Goal: Contribute content: Contribute content

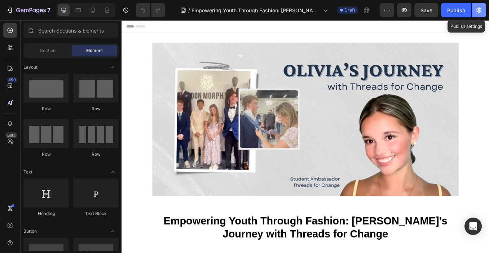
click at [481, 12] on icon "button" at bounding box center [479, 10] width 5 height 5
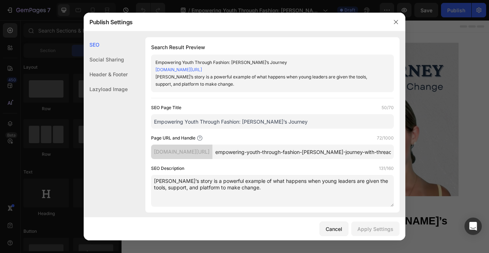
scroll to position [0, 36]
drag, startPoint x: 324, startPoint y: 160, endPoint x: 394, endPoint y: 158, distance: 70.0
click at [394, 158] on div "Search Result Preview Empowering Youth Through Fashion: Olivia’s Journey ffe6db…" at bounding box center [272, 124] width 254 height 175
click at [334, 141] on div "Page URL and Handle 72/1000" at bounding box center [272, 137] width 243 height 7
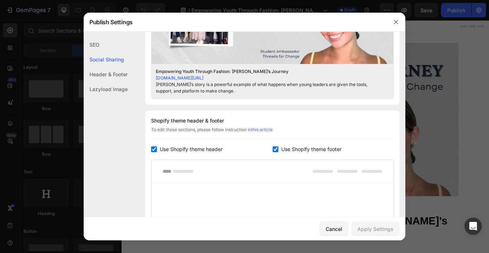
scroll to position [309, 0]
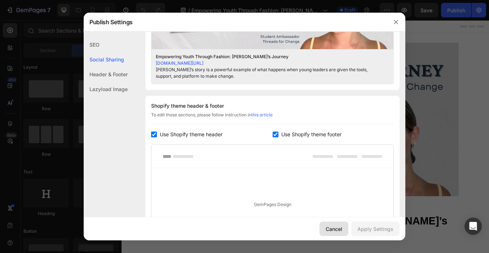
click at [332, 229] on div "Cancel" at bounding box center [334, 229] width 17 height 8
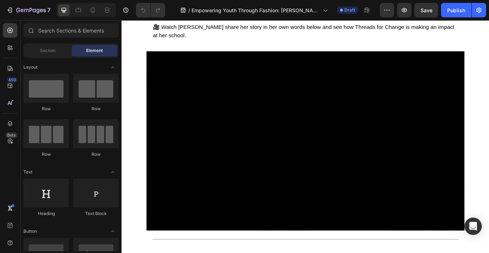
scroll to position [797, 0]
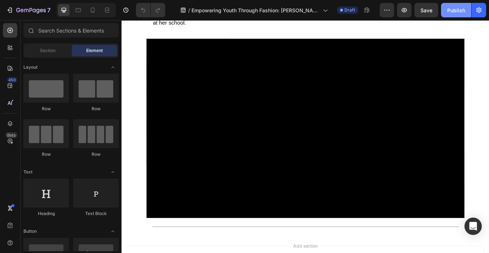
click at [459, 12] on div "Publish" at bounding box center [457, 10] width 18 height 8
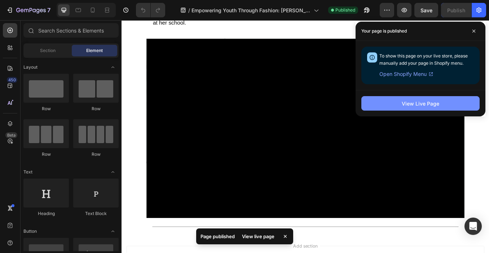
click at [419, 105] on div "View Live Page" at bounding box center [421, 104] width 38 height 8
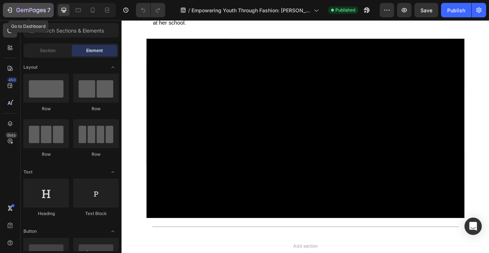
click at [24, 10] on icon "button" at bounding box center [26, 10] width 4 height 3
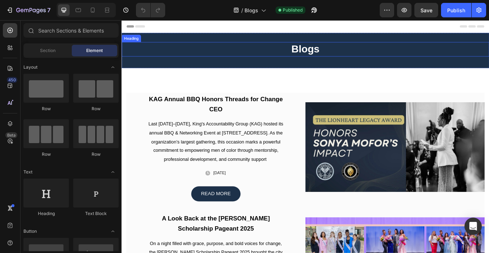
click at [337, 54] on h2 "Blogs" at bounding box center [338, 54] width 433 height 17
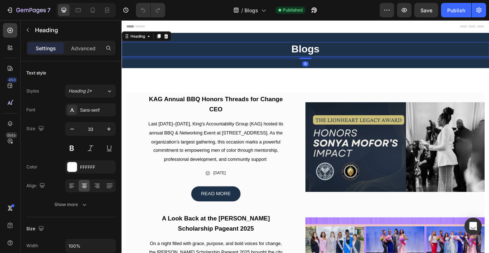
click at [359, 56] on h2 "Blogs" at bounding box center [338, 54] width 433 height 17
click at [311, 55] on p "Blogs" at bounding box center [338, 55] width 432 height 16
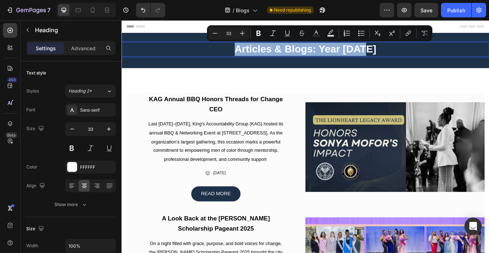
copy p "Articles & Blogs: Year [DATE]"
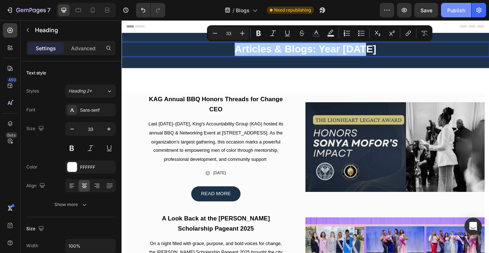
click at [452, 8] on div "Publish" at bounding box center [457, 10] width 18 height 8
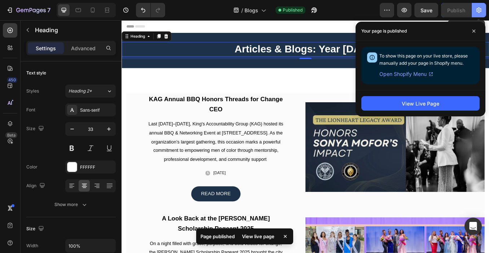
click at [478, 9] on icon "button" at bounding box center [479, 9] width 7 height 7
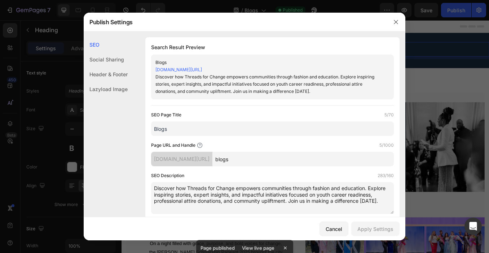
click at [265, 158] on input "blogs" at bounding box center [304, 159] width 182 height 14
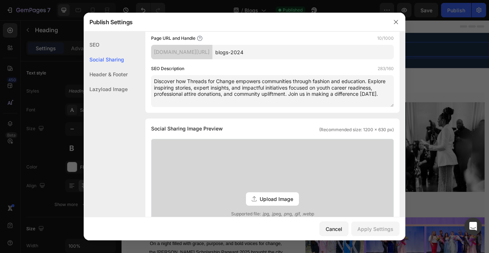
scroll to position [112, 0]
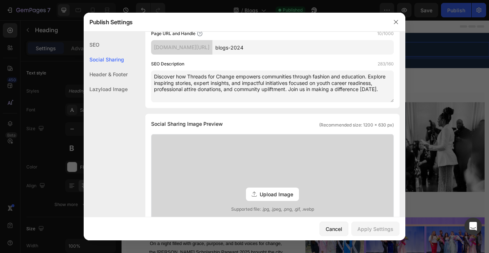
type input "blogs-2024"
drag, startPoint x: 318, startPoint y: 88, endPoint x: 319, endPoint y: 97, distance: 8.8
click at [319, 97] on textarea "Discover how Threads for Change empowers communities through fashion and educat…" at bounding box center [272, 86] width 243 height 32
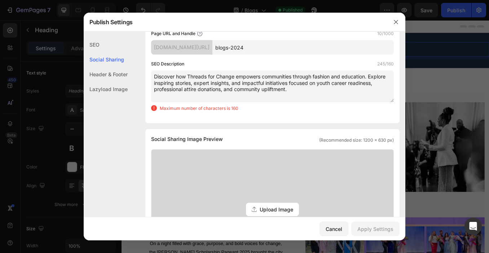
drag, startPoint x: 371, startPoint y: 77, endPoint x: 371, endPoint y: 89, distance: 11.9
click at [371, 89] on textarea "Discover how Threads for Change empowers communities through fashion and educat…" at bounding box center [272, 86] width 243 height 32
click at [160, 84] on textarea "Discover how Threads for Change empowers communities through fashion and educat…" at bounding box center [272, 86] width 243 height 32
drag, startPoint x: 154, startPoint y: 82, endPoint x: 153, endPoint y: 71, distance: 10.9
click at [153, 71] on textarea "Discover how Threads for Change empowers communities through fashion and educat…" at bounding box center [272, 86] width 243 height 32
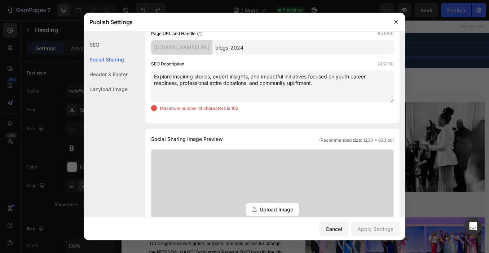
scroll to position [104, 0]
click at [332, 77] on textarea "Explore inspiring stories, expert insights, and impactful initiatives focused o…" at bounding box center [272, 86] width 243 height 32
click at [332, 82] on textarea "Explore inspiring stories, expert insights, and impactful initiatives focused o…" at bounding box center [272, 86] width 243 height 32
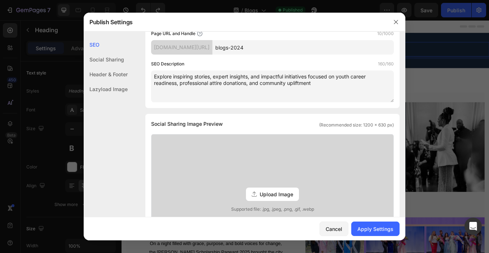
scroll to position [0, 0]
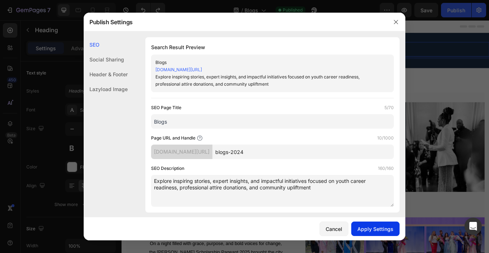
type textarea "Explore inspiring stories, expert insights, and impactful initiatives focused o…"
click at [372, 229] on div "Apply Settings" at bounding box center [376, 229] width 36 height 8
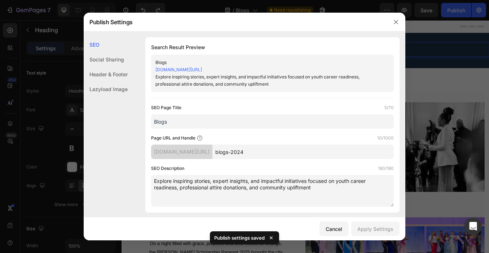
click at [178, 124] on input "Blogs" at bounding box center [272, 121] width 243 height 14
click at [183, 119] on input "Blogs" at bounding box center [272, 121] width 243 height 14
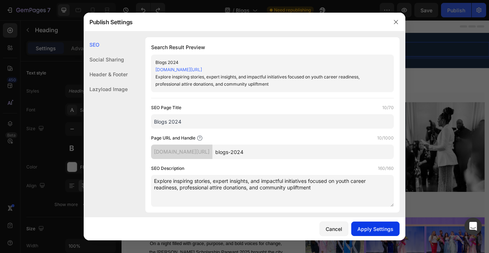
type input "Blogs 2024"
click at [365, 226] on div "Apply Settings" at bounding box center [376, 229] width 36 height 8
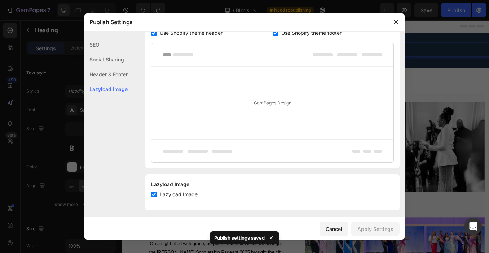
scroll to position [415, 0]
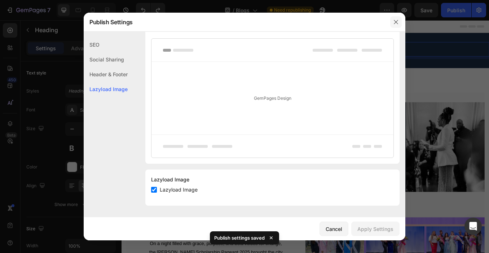
click at [395, 24] on icon "button" at bounding box center [396, 22] width 6 height 6
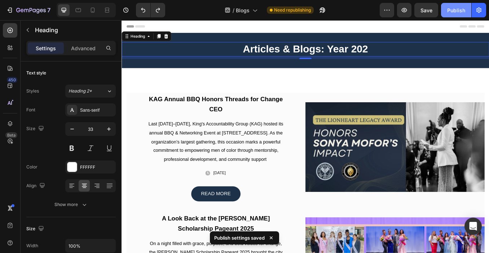
click at [453, 9] on div "Publish" at bounding box center [457, 10] width 18 height 8
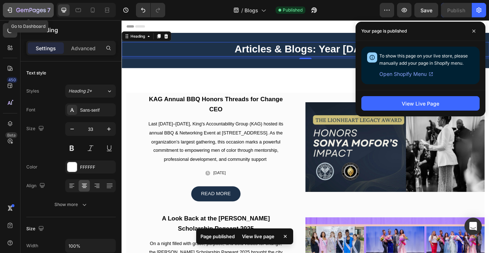
click at [12, 11] on icon "button" at bounding box center [9, 9] width 7 height 7
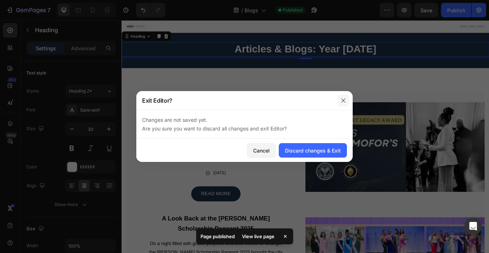
click at [341, 104] on button "button" at bounding box center [344, 101] width 12 height 12
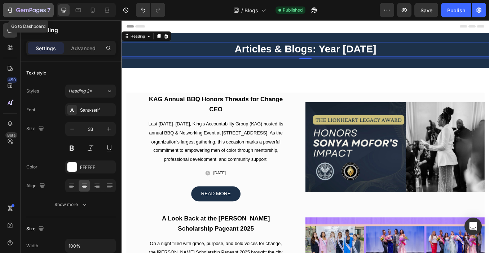
click at [7, 6] on icon "button" at bounding box center [9, 9] width 7 height 7
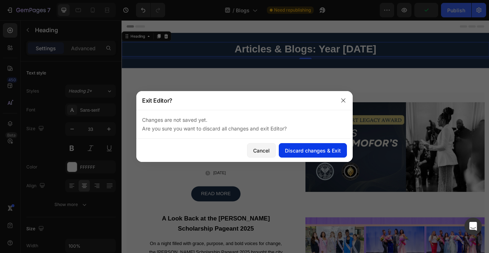
click at [296, 150] on div "Discard changes & Exit" at bounding box center [313, 151] width 56 height 8
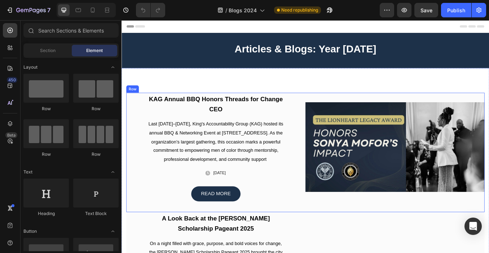
click at [338, 108] on div "Image" at bounding box center [443, 169] width 211 height 128
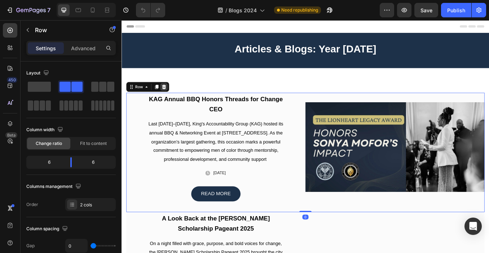
click at [171, 97] on icon at bounding box center [171, 98] width 5 height 5
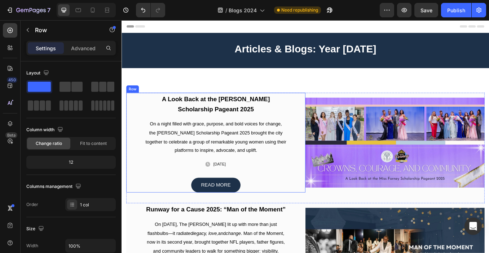
click at [335, 107] on div "A Look Back at the Miss Forney Scholarship Pageant 2025 Heading On a night fill…" at bounding box center [232, 163] width 211 height 117
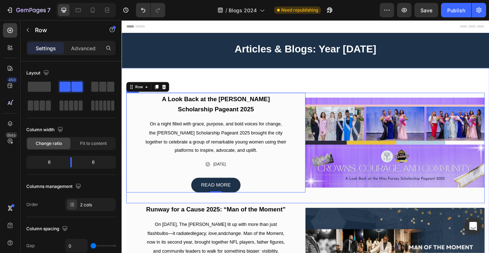
click at [338, 108] on div "Image" at bounding box center [443, 163] width 211 height 117
click at [173, 98] on icon at bounding box center [171, 98] width 5 height 5
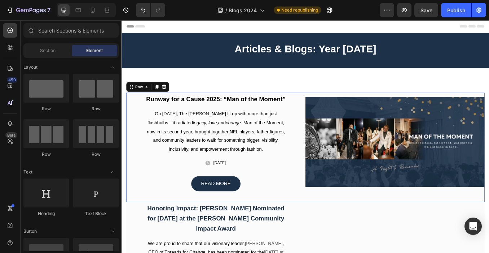
click at [338, 108] on div "Image" at bounding box center [443, 163] width 211 height 116
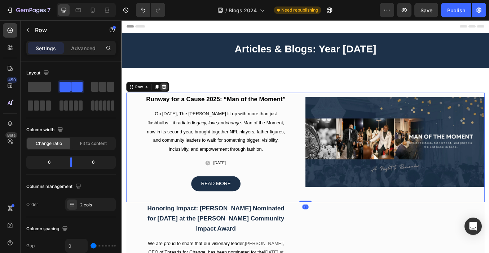
click at [173, 98] on icon at bounding box center [171, 98] width 5 height 5
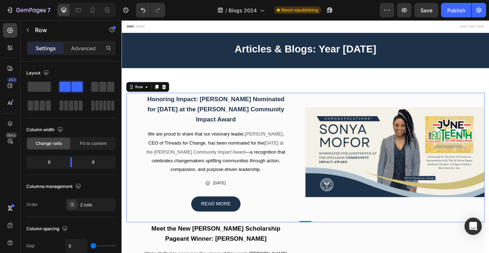
click at [340, 111] on div "Image" at bounding box center [443, 175] width 211 height 140
click at [174, 96] on icon at bounding box center [172, 99] width 6 height 6
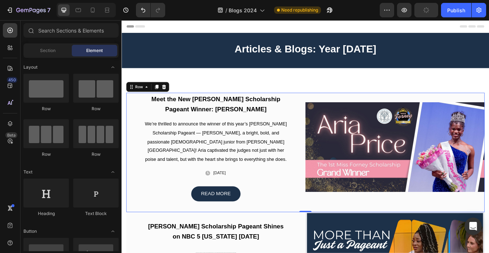
click at [338, 108] on div "Image" at bounding box center [443, 169] width 211 height 128
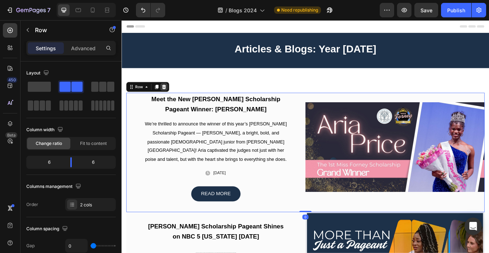
click at [170, 96] on icon at bounding box center [172, 99] width 6 height 6
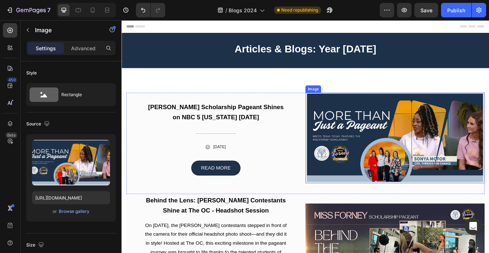
click at [338, 108] on img at bounding box center [443, 158] width 211 height 106
click at [333, 108] on div "Miss Forney Scholarship Pageant Shines on NBC 5 Texas Today Heading In a proud …" at bounding box center [232, 158] width 211 height 106
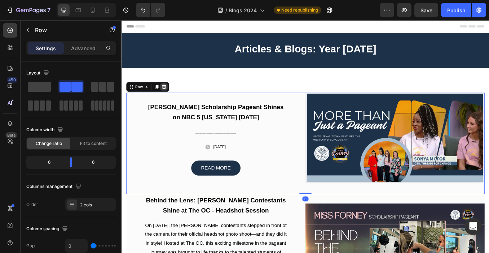
click at [174, 98] on div at bounding box center [171, 98] width 9 height 9
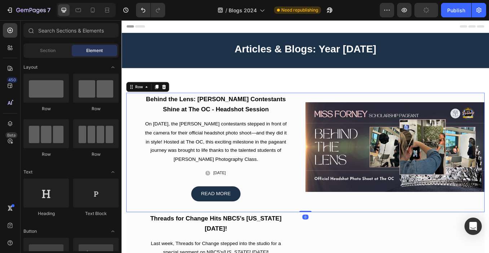
click at [338, 108] on div "Image" at bounding box center [443, 169] width 211 height 128
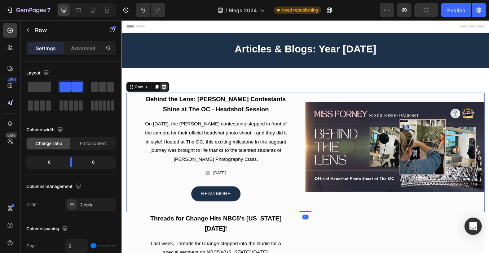
click at [173, 98] on icon at bounding box center [171, 98] width 5 height 5
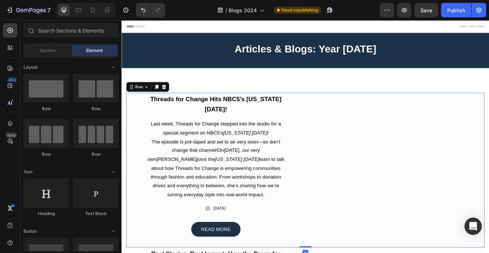
click at [338, 109] on div "Image" at bounding box center [443, 189] width 211 height 169
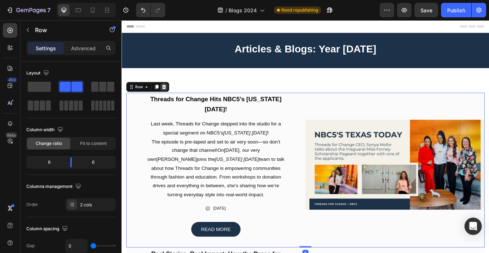
click at [174, 99] on icon at bounding box center [172, 99] width 6 height 6
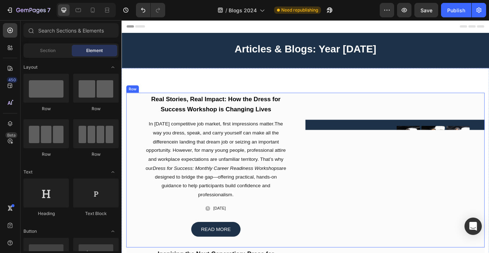
click at [338, 108] on div "Image" at bounding box center [443, 189] width 211 height 169
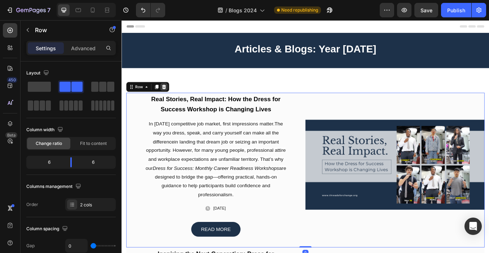
click at [174, 99] on icon at bounding box center [172, 99] width 6 height 6
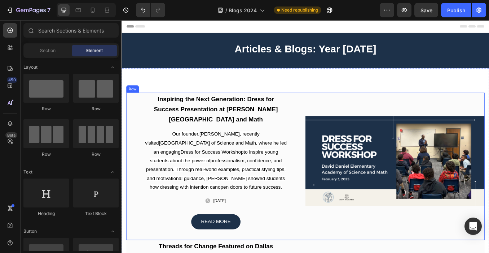
click at [339, 108] on div "Image" at bounding box center [443, 185] width 211 height 161
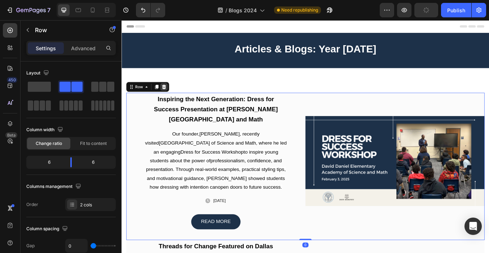
click at [174, 97] on icon at bounding box center [172, 99] width 6 height 6
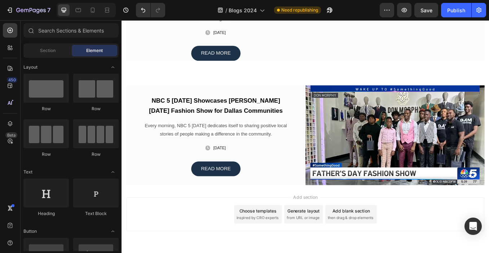
scroll to position [1341, 0]
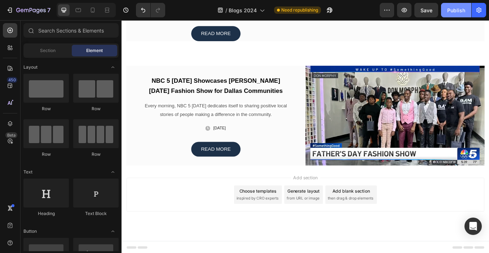
click at [450, 15] on button "Publish" at bounding box center [456, 10] width 30 height 14
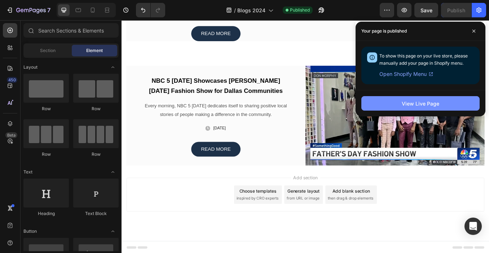
click at [380, 102] on button "View Live Page" at bounding box center [421, 103] width 118 height 14
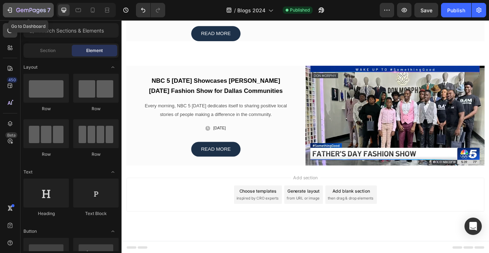
click at [10, 12] on icon "button" at bounding box center [9, 9] width 7 height 7
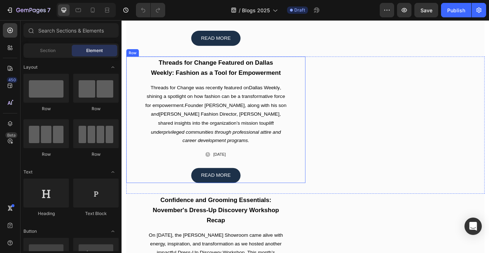
scroll to position [1518, 0]
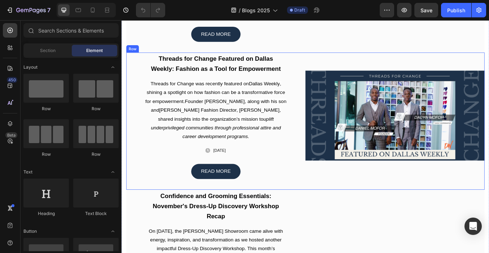
click at [342, 70] on div "Image" at bounding box center [443, 132] width 211 height 149
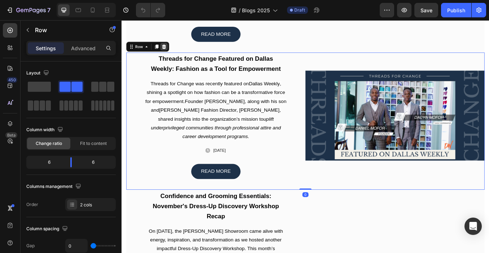
click at [174, 56] on div at bounding box center [171, 51] width 9 height 9
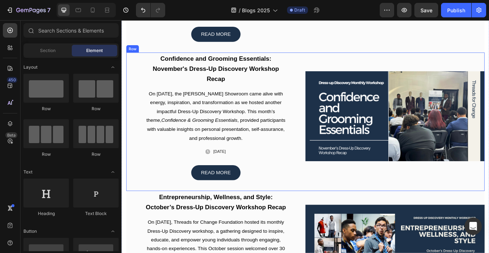
click at [343, 70] on div "Image" at bounding box center [443, 133] width 211 height 150
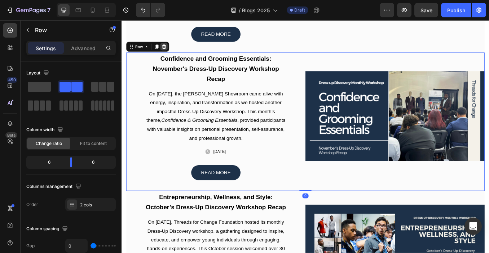
click at [173, 54] on icon at bounding box center [172, 51] width 6 height 6
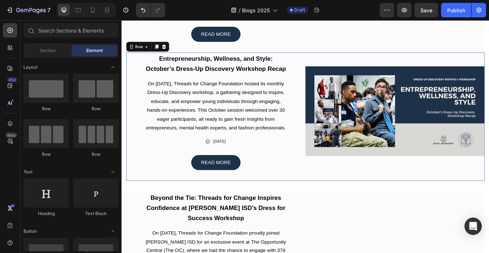
click at [339, 71] on div "Image" at bounding box center [443, 127] width 211 height 138
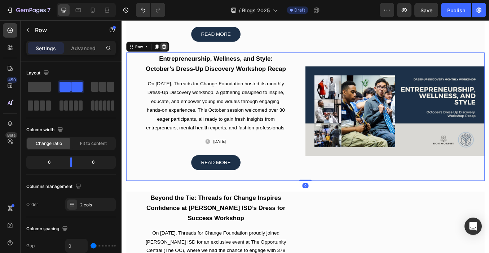
click at [173, 54] on icon at bounding box center [172, 51] width 6 height 6
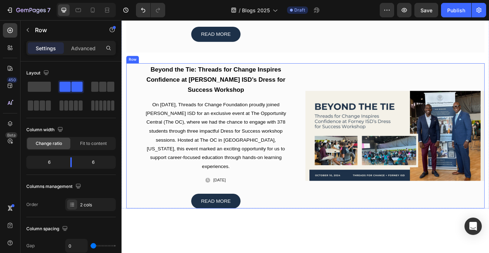
click at [338, 88] on div "Image" at bounding box center [443, 156] width 211 height 171
click at [171, 66] on icon at bounding box center [171, 63] width 5 height 5
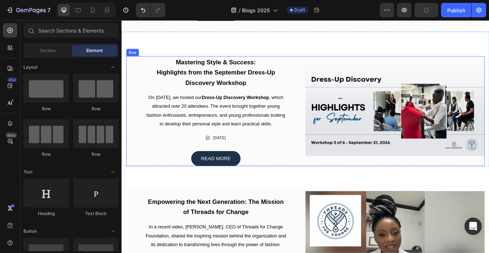
scroll to position [1540, 0]
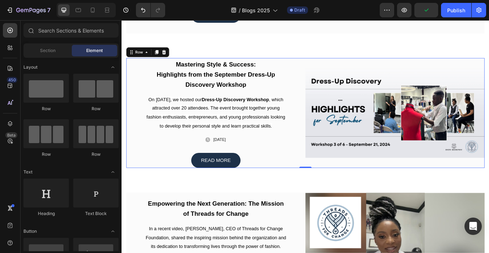
click at [338, 80] on div "Image" at bounding box center [443, 129] width 211 height 129
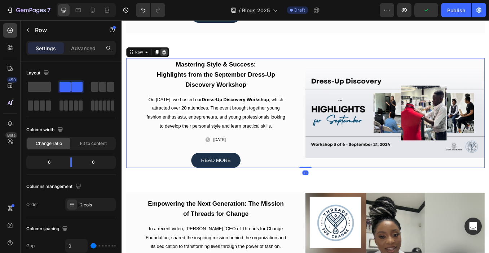
click at [173, 61] on icon at bounding box center [172, 58] width 6 height 6
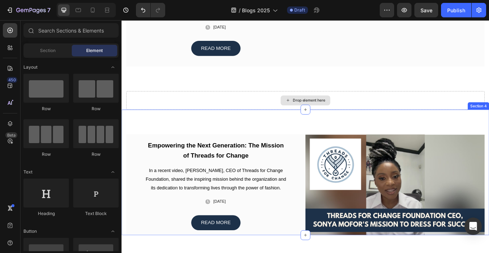
scroll to position [1496, 0]
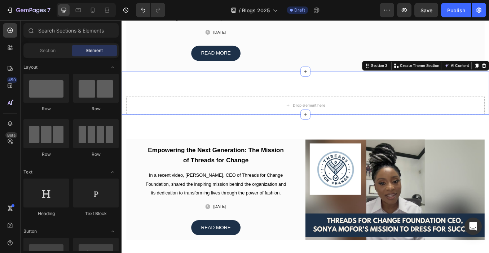
click at [343, 108] on div "Drop element here Section 3 Create Theme Section AI Content Write with GemAI Wh…" at bounding box center [338, 105] width 433 height 51
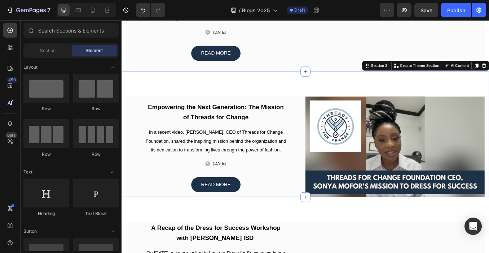
click at [337, 101] on div "Empowering the Next Generation: The Mission of Threads for Change Heading In a …" at bounding box center [338, 154] width 433 height 148
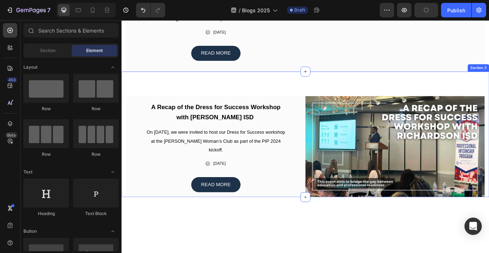
click at [352, 99] on div "A Recap of the Dress for Success Workshop with Richardson ISD Heading On August…" at bounding box center [338, 154] width 433 height 148
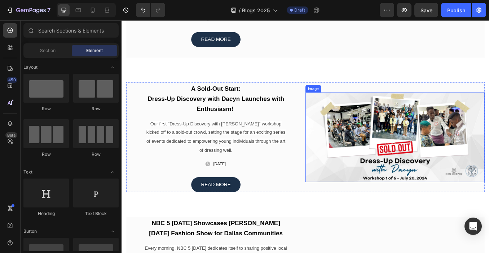
scroll to position [1502, 0]
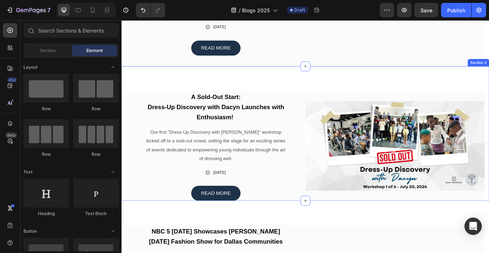
click at [342, 109] on div "A Sold-Out Start: Dress-Up Discovery with Dacyn Launches with Enthusiasm! Headi…" at bounding box center [338, 153] width 433 height 158
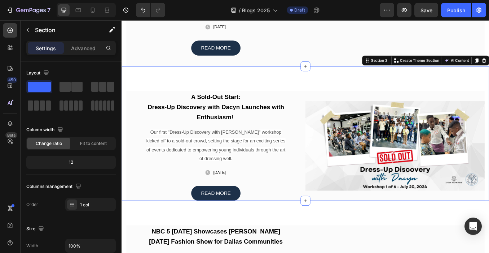
drag, startPoint x: 544, startPoint y: 77, endPoint x: 540, endPoint y: 77, distance: 4.0
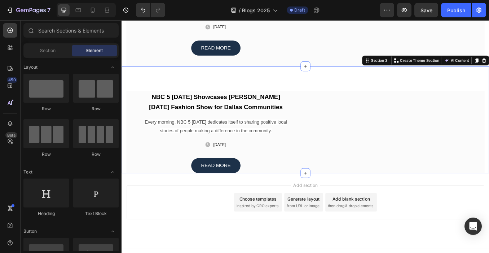
click at [351, 97] on div "NBC 5 Today Showcases Don Morphy's Father's Day Fashion Show for Dallas Communi…" at bounding box center [338, 147] width 433 height 146
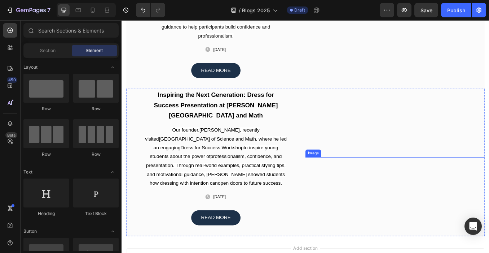
scroll to position [1332, 0]
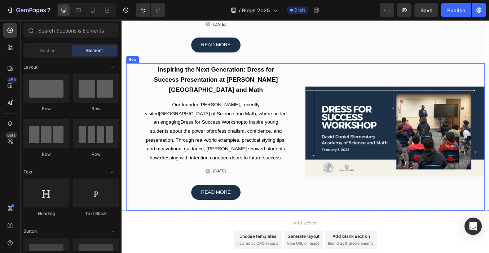
click at [339, 86] on div "Image" at bounding box center [443, 151] width 211 height 161
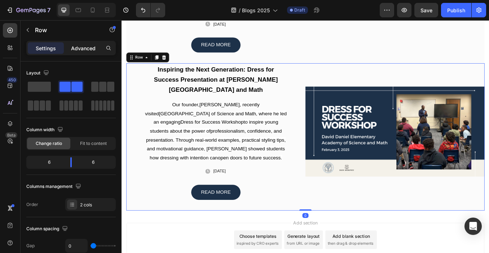
click at [79, 47] on p "Advanced" at bounding box center [83, 48] width 25 height 8
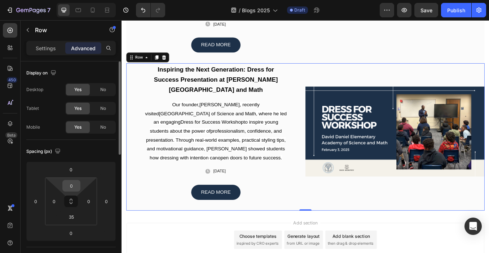
click at [73, 182] on input "0" at bounding box center [71, 185] width 14 height 11
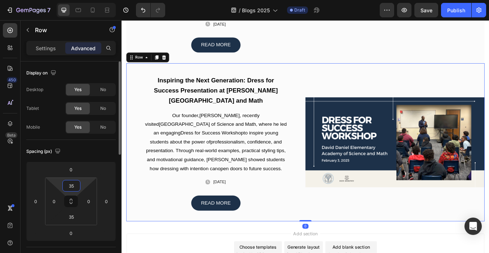
type input "35"
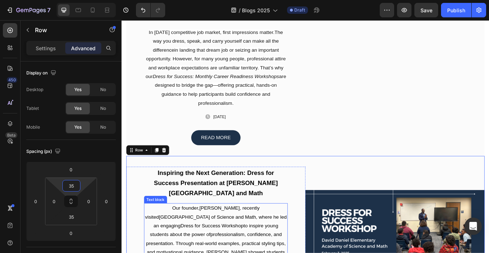
scroll to position [1173, 0]
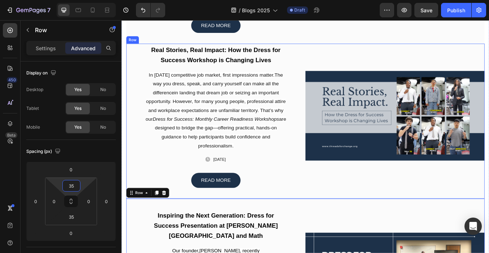
click at [344, 60] on div "Image" at bounding box center [443, 132] width 211 height 169
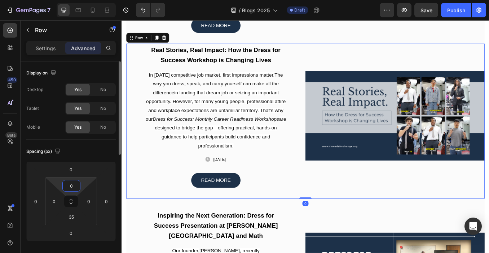
click at [75, 184] on input "0" at bounding box center [71, 185] width 14 height 11
type input "4"
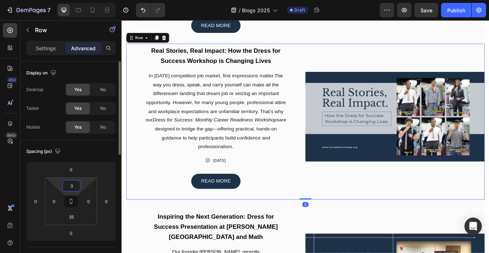
type input "35"
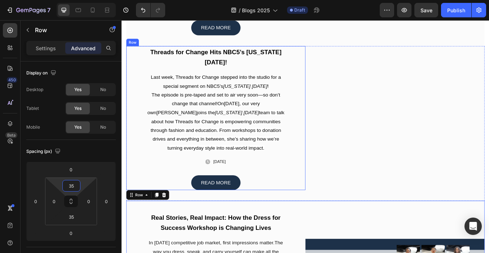
scroll to position [1003, 0]
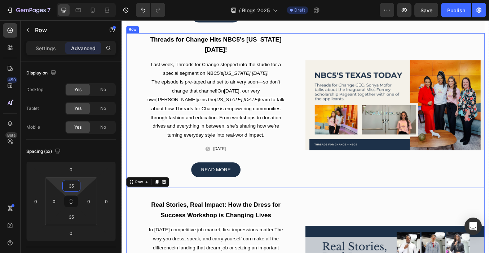
click at [339, 60] on div "Image" at bounding box center [443, 119] width 211 height 169
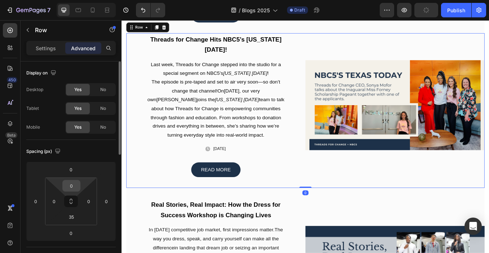
click at [70, 183] on input "0" at bounding box center [71, 185] width 14 height 11
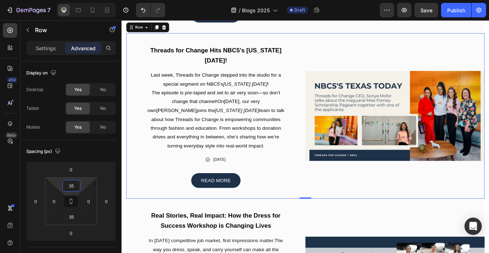
type input "35"
click at [362, 78] on div "Image" at bounding box center [443, 132] width 211 height 169
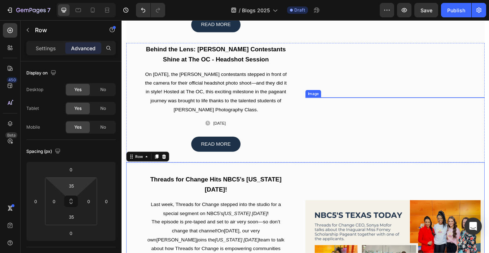
scroll to position [836, 0]
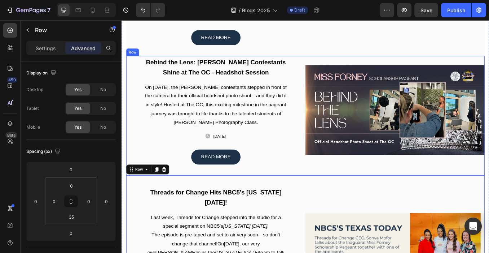
click at [350, 87] on div "Image" at bounding box center [443, 126] width 211 height 128
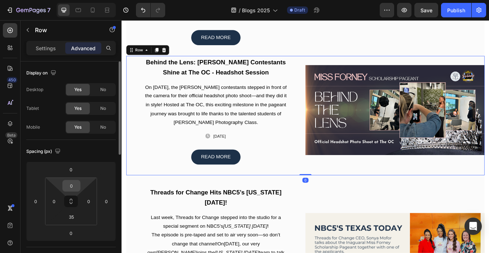
click at [74, 187] on input "0" at bounding box center [71, 185] width 14 height 11
paste input "35"
type input "35"
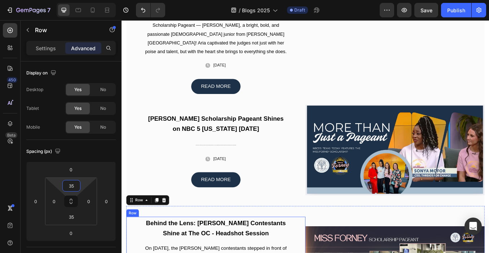
scroll to position [673, 0]
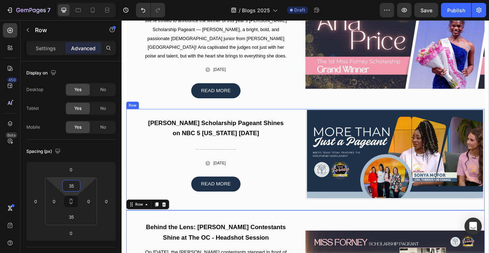
click at [334, 134] on div "Miss Forney Scholarship Pageant Shines on NBC 5 Texas Today Heading In a proud …" at bounding box center [232, 178] width 211 height 106
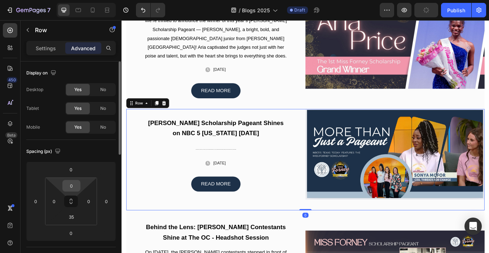
click at [72, 184] on input "0" at bounding box center [71, 185] width 14 height 11
paste input "35"
type input "35"
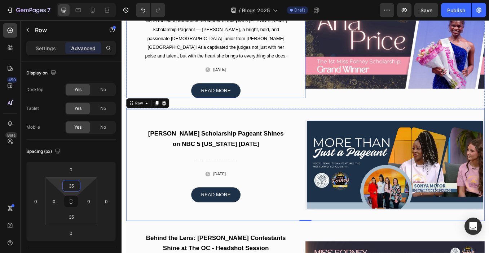
click at [328, 111] on div "Meet the New Miss Forney Scholarship Pageant Winner: Aria Price Heading We’re t…" at bounding box center [232, 48] width 211 height 128
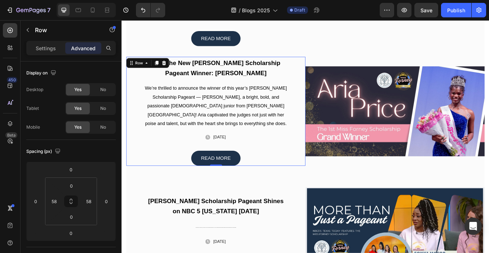
scroll to position [569, 0]
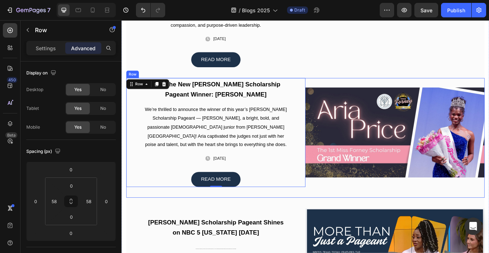
click at [339, 95] on div "Image" at bounding box center [443, 152] width 211 height 128
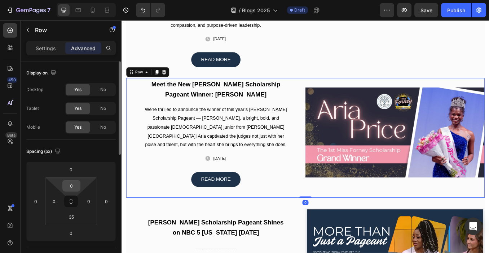
click at [65, 185] on input "0" at bounding box center [71, 185] width 14 height 11
paste input "35"
type input "35"
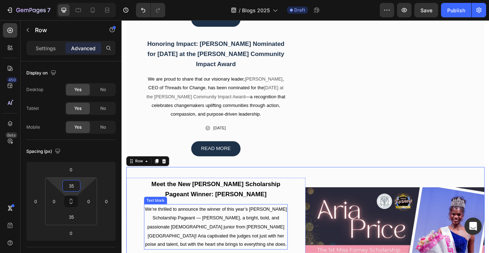
scroll to position [434, 0]
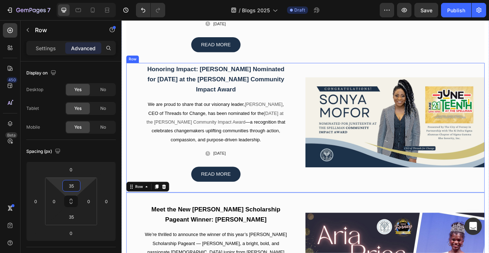
click at [338, 80] on div "Image" at bounding box center [443, 140] width 211 height 140
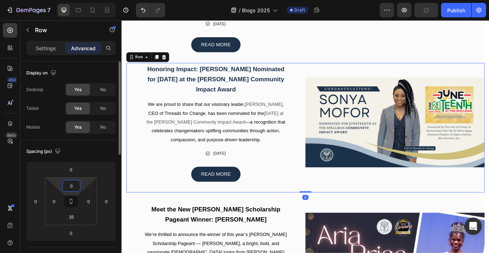
click at [76, 183] on input "0" at bounding box center [71, 185] width 14 height 11
paste input "35"
type input "35"
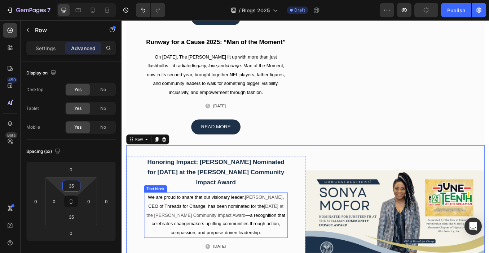
scroll to position [297, 0]
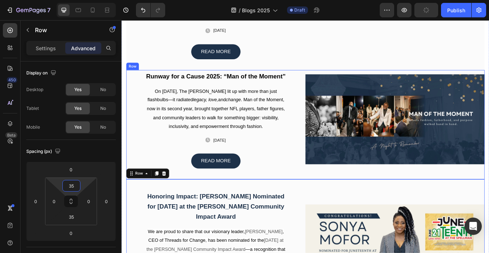
click at [338, 83] on div "Image" at bounding box center [443, 137] width 211 height 116
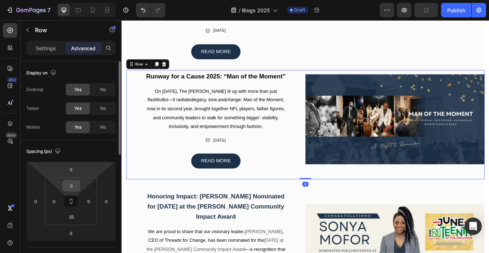
click at [70, 185] on input "0" at bounding box center [71, 185] width 14 height 11
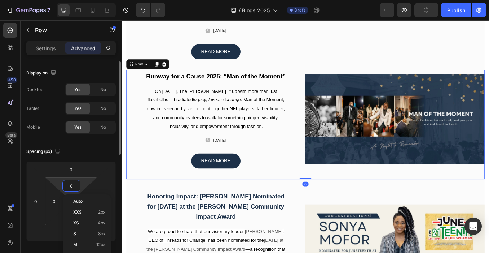
paste input "35"
type input "35"
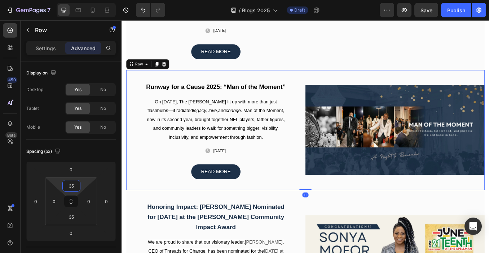
scroll to position [160, 0]
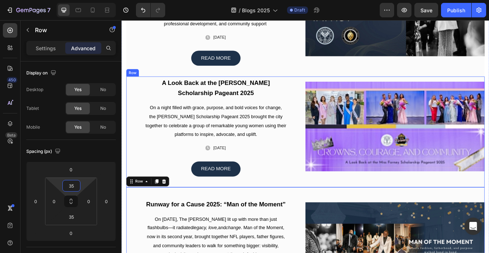
click at [338, 90] on div "Image" at bounding box center [443, 144] width 211 height 117
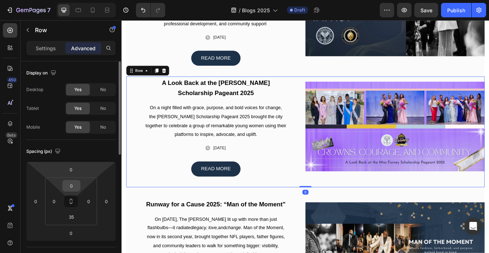
click at [70, 186] on input "0" at bounding box center [71, 185] width 14 height 11
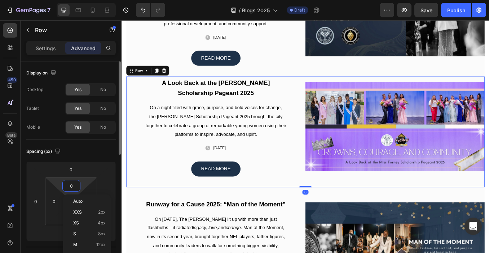
paste input "35"
type input "35"
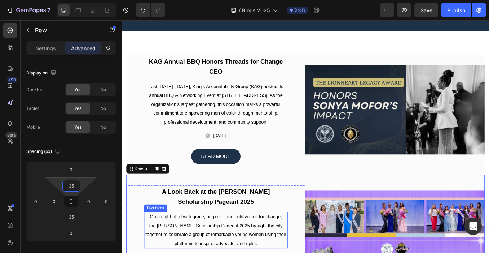
scroll to position [19, 0]
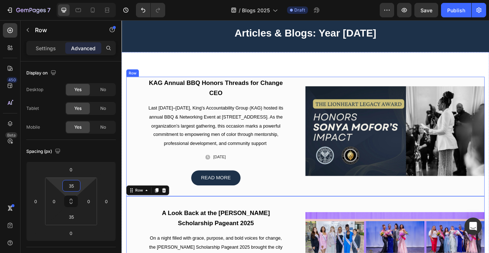
click at [340, 88] on div "Image" at bounding box center [443, 151] width 211 height 128
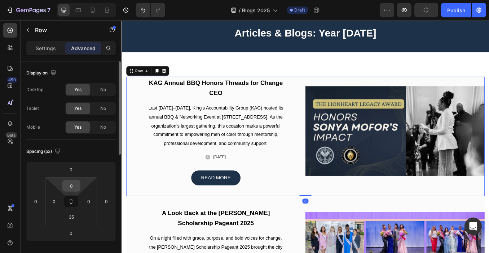
click at [69, 184] on input "0" at bounding box center [71, 185] width 14 height 11
paste input "35"
type input "35"
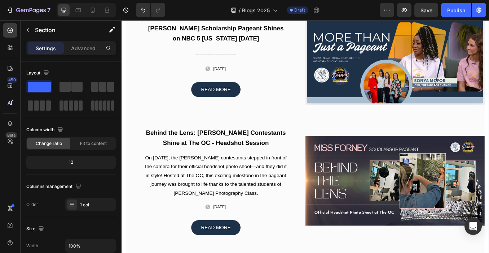
scroll to position [885, 0]
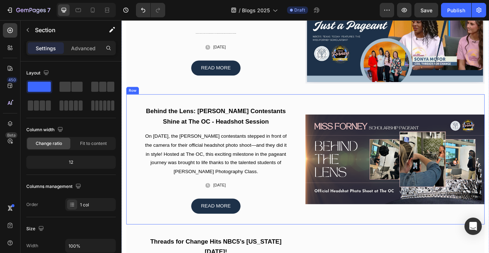
click at [336, 118] on div "Behind the Lens: Miss Forney Contestants Shine at The OC - Headshot Session Hea…" at bounding box center [338, 183] width 422 height 153
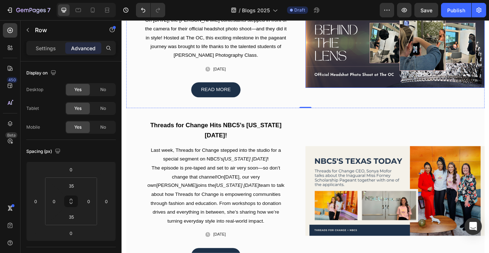
scroll to position [1027, 0]
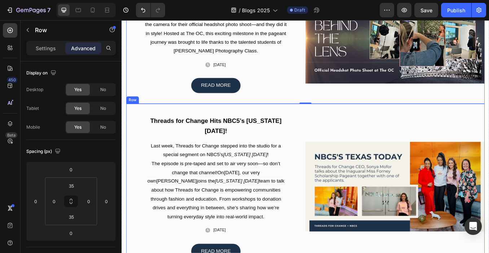
click at [343, 127] on div "Threads for Change Hits NBC5’s Texas Today! Heading Last week, Threads for Chan…" at bounding box center [338, 215] width 422 height 195
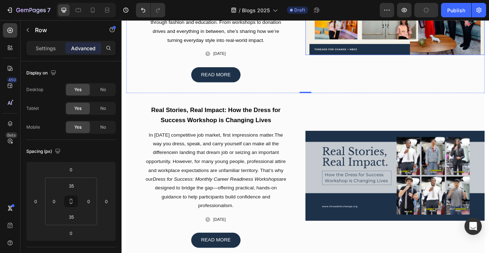
scroll to position [1265, 0]
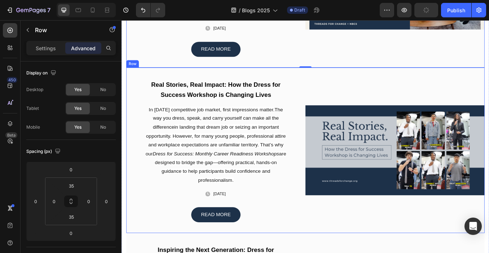
click at [354, 76] on div "Real Stories, Real Impact: How the Dress for Success Workshop is Changing Lives…" at bounding box center [338, 173] width 422 height 195
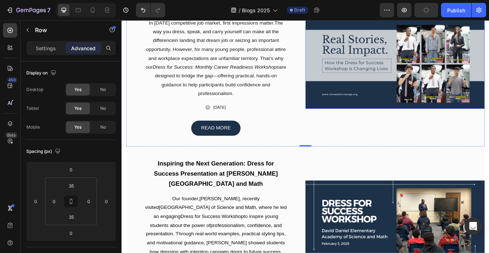
scroll to position [1418, 0]
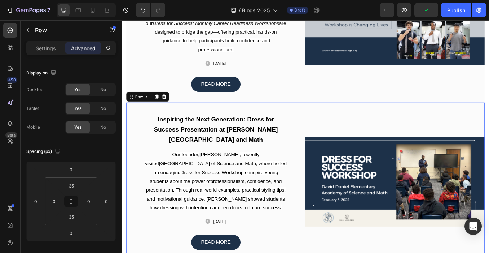
click at [343, 117] on div "Inspiring the Next Generation: Dress for Success Presentation at David Daniel E…" at bounding box center [338, 210] width 422 height 186
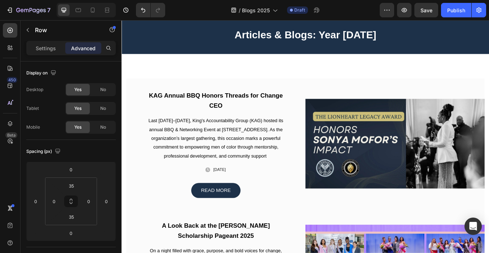
scroll to position [0, 0]
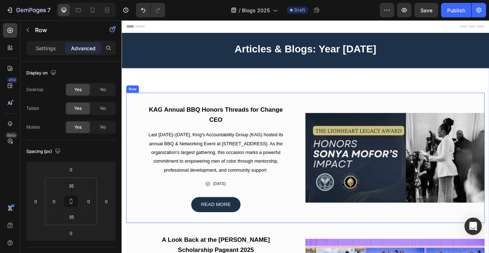
click at [334, 111] on div "KAG Annual BBQ Honors Threads for Change CEO Heading Last July 19–20, King's Ac…" at bounding box center [338, 181] width 422 height 153
click at [162, 100] on icon at bounding box center [163, 98] width 4 height 5
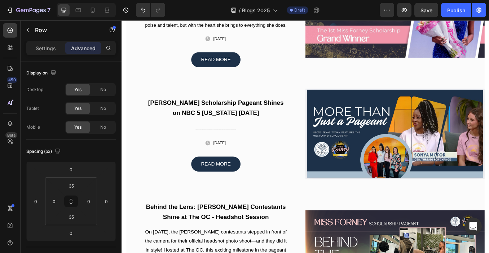
scroll to position [931, 0]
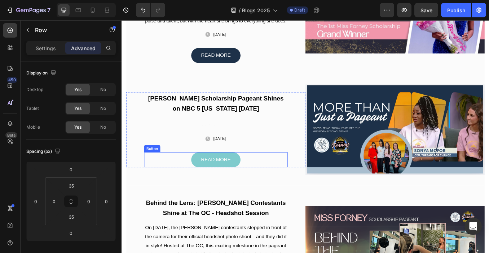
click at [229, 193] on link "READ MORE" at bounding box center [233, 184] width 58 height 18
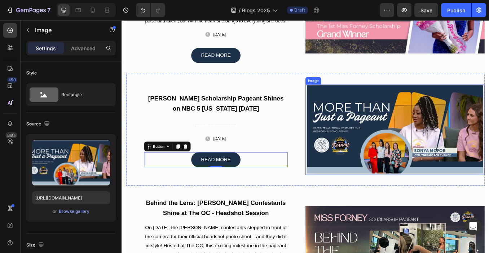
click at [377, 136] on img at bounding box center [443, 149] width 211 height 106
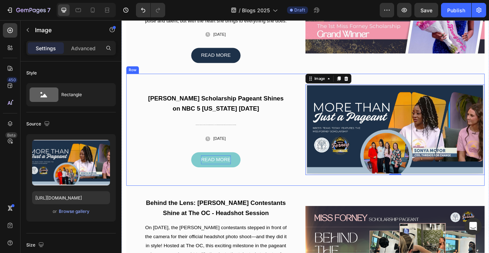
click at [237, 185] on div "READ MORE" at bounding box center [232, 184] width 35 height 10
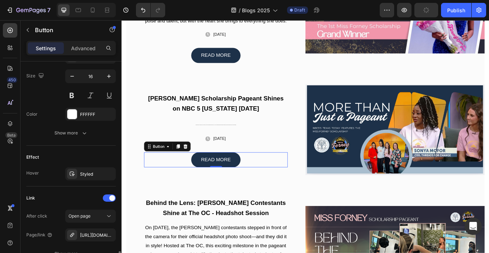
scroll to position [362, 0]
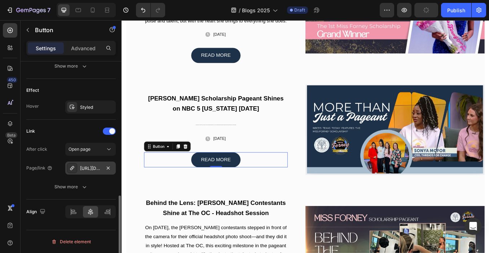
click at [92, 169] on div "https://threadsforchange.org/a/gempages?version=v7&shop_id=528000257154351954&t…" at bounding box center [90, 168] width 21 height 6
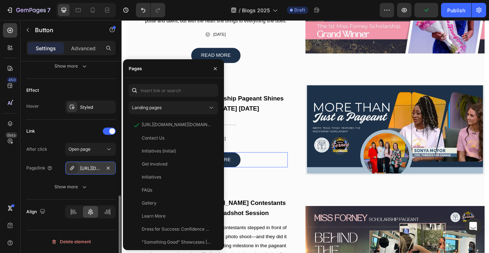
click at [92, 166] on div "https://threadsforchange.org/a/gempages?version=v7&shop_id=528000257154351954&t…" at bounding box center [90, 168] width 21 height 6
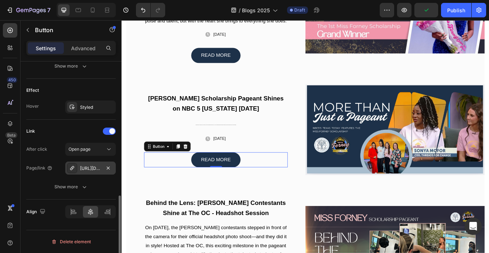
click at [92, 166] on div "https://threadsforchange.org/a/gempages?version=v7&shop_id=528000257154351954&t…" at bounding box center [90, 168] width 21 height 6
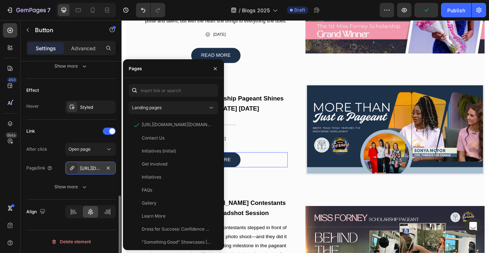
click at [92, 166] on div "https://threadsforchange.org/a/gempages?version=v7&shop_id=528000257154351954&t…" at bounding box center [90, 168] width 21 height 6
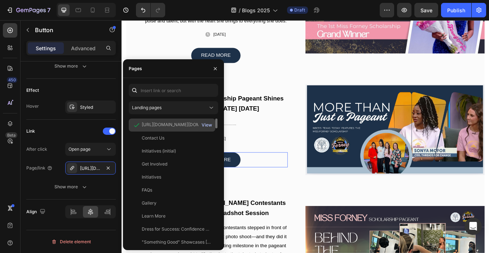
click at [210, 124] on div "View" at bounding box center [207, 125] width 10 height 6
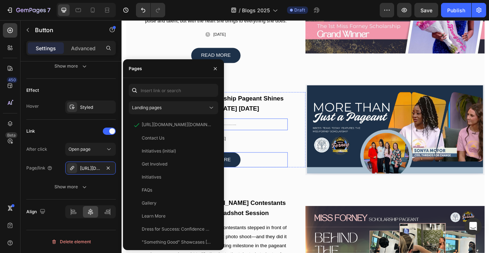
click at [266, 144] on p "In a proud moment for the city of Forney, the Miss Forney Scholarship Pageant w…" at bounding box center [233, 142] width 168 height 12
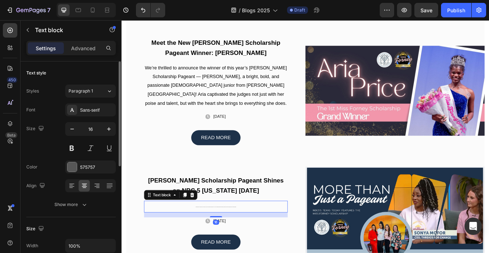
scroll to position [834, 0]
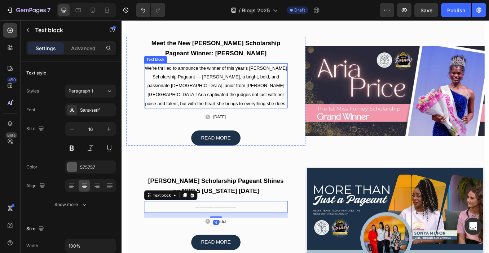
click at [236, 93] on span "We’re thrilled to announce the winner of this year’s [PERSON_NAME] Scholarship …" at bounding box center [232, 97] width 167 height 48
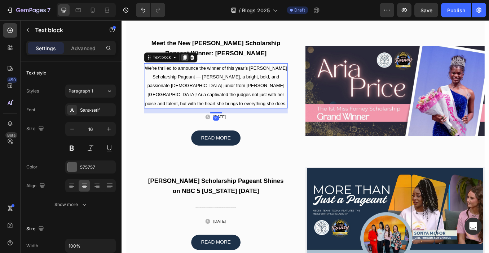
click at [194, 66] on icon at bounding box center [196, 63] width 4 height 5
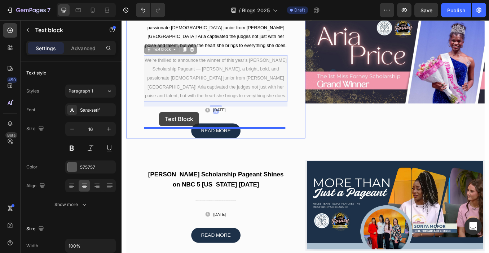
scroll to position [908, 0]
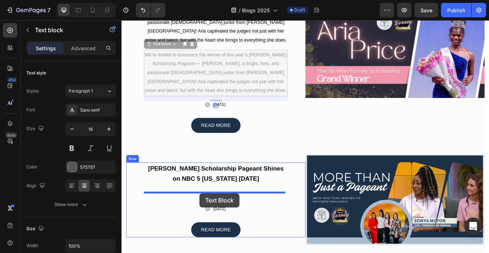
drag, startPoint x: 154, startPoint y: 127, endPoint x: 213, endPoint y: 224, distance: 113.3
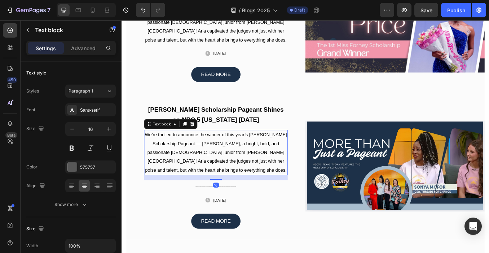
scroll to position [947, 0]
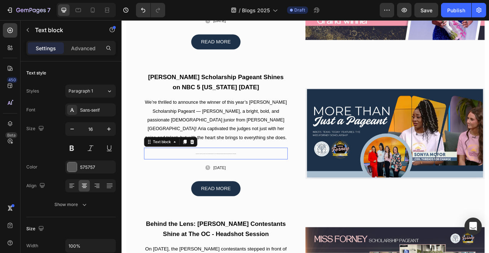
click at [252, 178] on span ", highlighting its mission to uplift and empower the next generation of young w…" at bounding box center [245, 177] width 23 height 0
click at [206, 166] on icon at bounding box center [204, 163] width 5 height 5
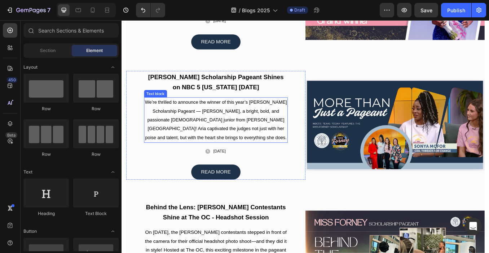
click at [226, 145] on span "We’re thrilled to announce the winner of this year’s [PERSON_NAME] Scholarship …" at bounding box center [232, 137] width 167 height 48
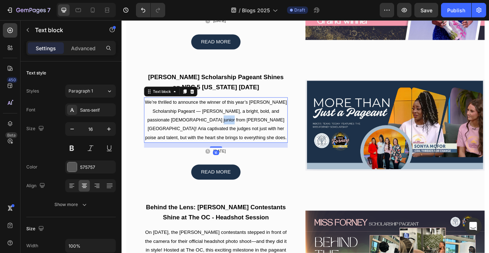
click at [227, 145] on span "We’re thrilled to announce the winner of this year’s [PERSON_NAME] Scholarship …" at bounding box center [232, 137] width 167 height 48
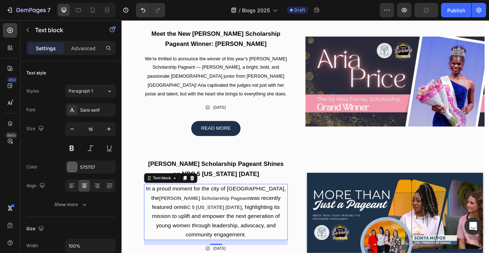
scroll to position [815, 0]
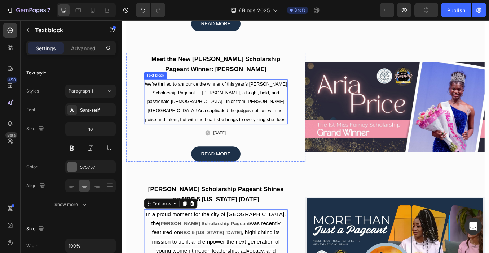
click at [250, 114] on p "We’re thrilled to announce the winner of this year’s [PERSON_NAME] Scholarship …" at bounding box center [233, 116] width 168 height 52
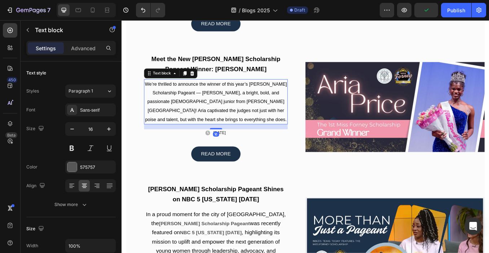
click at [205, 119] on span "We’re thrilled to announce the winner of this year’s [PERSON_NAME] Scholarship …" at bounding box center [232, 116] width 167 height 48
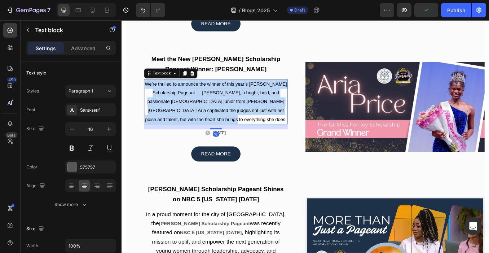
click at [205, 119] on span "We’re thrilled to announce the winner of this year’s [PERSON_NAME] Scholarship …" at bounding box center [232, 116] width 167 height 48
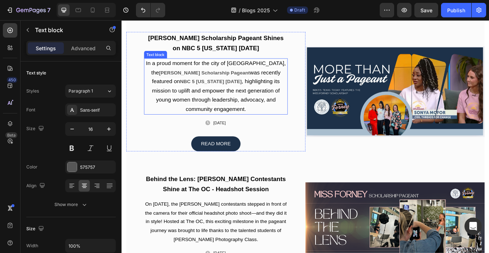
click at [226, 100] on span ", highlighting its mission to uplift and empower the next generation of young w…" at bounding box center [232, 107] width 151 height 39
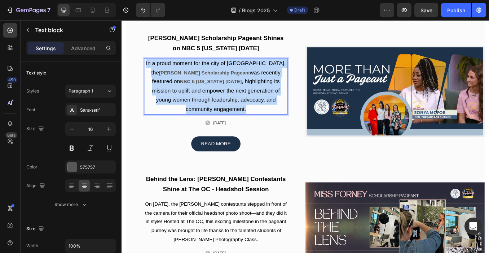
click at [226, 100] on span ", highlighting its mission to uplift and empower the next generation of young w…" at bounding box center [232, 107] width 151 height 39
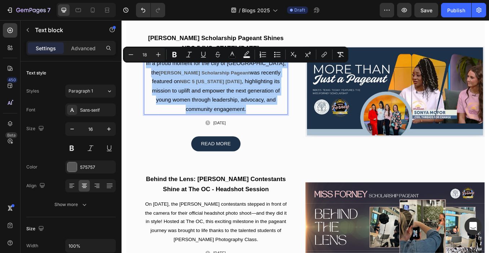
click at [147, 56] on input "18" at bounding box center [145, 54] width 14 height 9
type input "15"
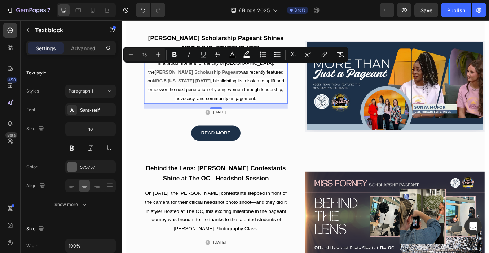
click at [234, 85] on span "was recently featured on" at bounding box center [232, 86] width 160 height 17
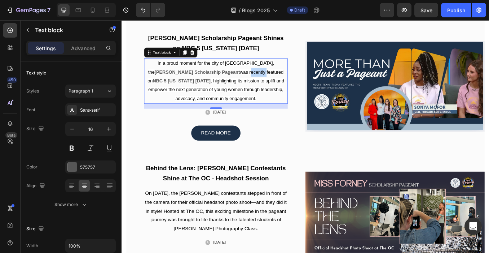
click at [234, 85] on span "was recently featured on" at bounding box center [232, 86] width 160 height 17
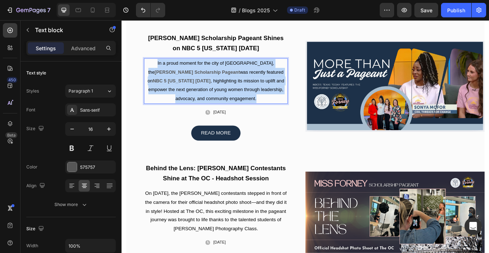
click at [234, 85] on span "was recently featured on" at bounding box center [232, 86] width 160 height 17
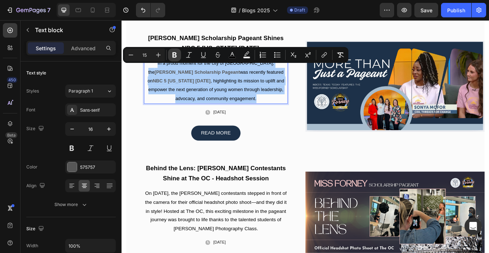
click at [179, 55] on button "Bold" at bounding box center [174, 54] width 13 height 13
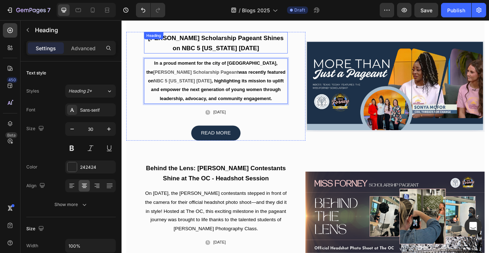
click at [188, 59] on h2 "[PERSON_NAME] Scholarship Pageant Shines on NBC 5 [US_STATE] [DATE]" at bounding box center [232, 46] width 169 height 25
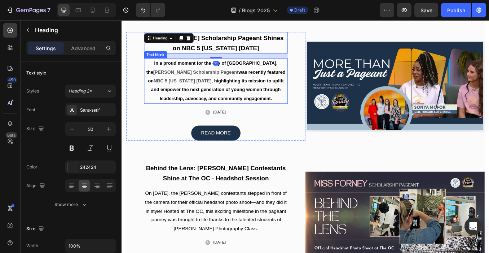
click at [216, 94] on strong ", highlighting its mission to uplift and empower the next generation of young w…" at bounding box center [234, 101] width 156 height 27
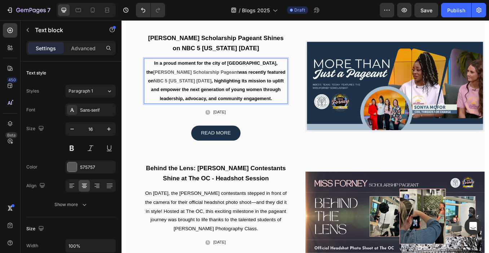
click at [216, 94] on strong ", highlighting its mission to uplift and empower the next generation of young w…" at bounding box center [234, 101] width 156 height 27
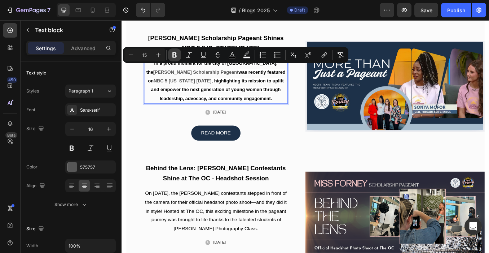
click at [177, 56] on icon "Editor contextual toolbar" at bounding box center [174, 54] width 7 height 7
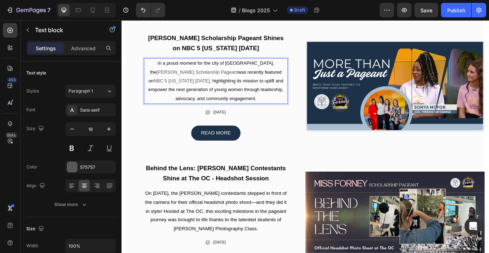
click at [216, 81] on p "In a proud moment for the city of Forney, the Miss Forney Scholarship Pageant w…" at bounding box center [233, 92] width 168 height 52
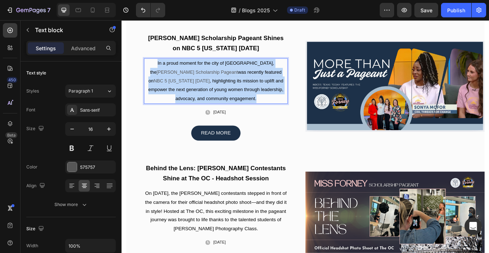
click at [216, 81] on p "In a proud moment for the city of Forney, the Miss Forney Scholarship Pageant w…" at bounding box center [233, 92] width 168 height 52
click at [218, 101] on p "In a proud moment for the city of Forney, the Miss Forney Scholarship Pageant w…" at bounding box center [233, 92] width 168 height 52
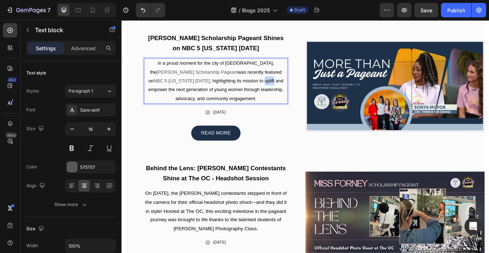
click at [218, 101] on p "In a proud moment for the city of Forney, the Miss Forney Scholarship Pageant w…" at bounding box center [233, 92] width 168 height 52
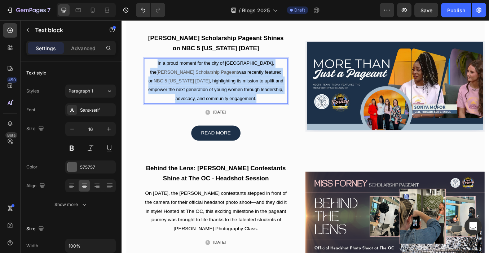
click at [218, 101] on p "In a proud moment for the city of Forney, the Miss Forney Scholarship Pageant w…" at bounding box center [233, 92] width 168 height 52
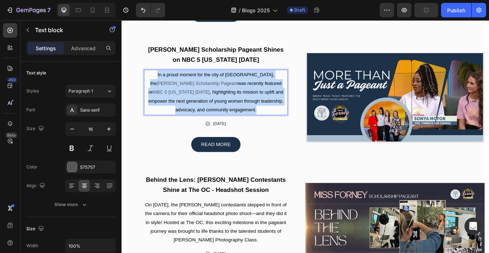
scroll to position [926, 0]
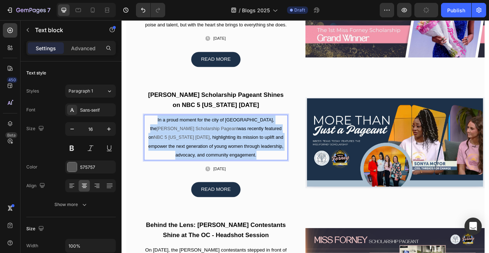
click at [225, 158] on p "In a proud moment for the city of Forney, the Miss Forney Scholarship Pageant w…" at bounding box center [233, 158] width 168 height 52
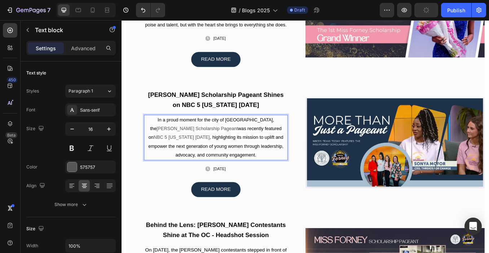
click at [228, 151] on span "was recently featured on" at bounding box center [231, 152] width 157 height 17
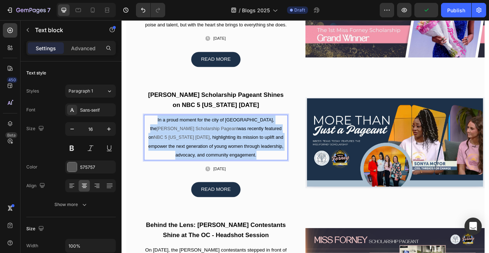
click at [228, 151] on span "was recently featured on" at bounding box center [231, 152] width 157 height 17
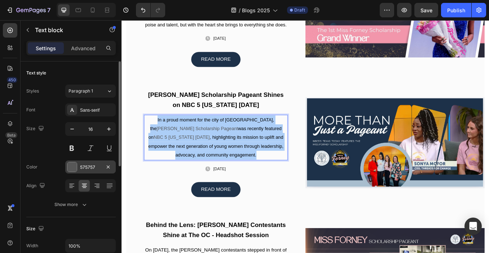
click at [79, 167] on div "575757" at bounding box center [90, 166] width 51 height 13
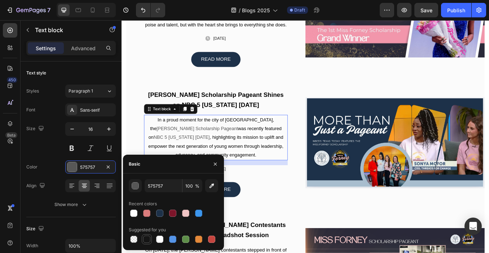
click at [148, 236] on div at bounding box center [146, 238] width 7 height 7
type input "151515"
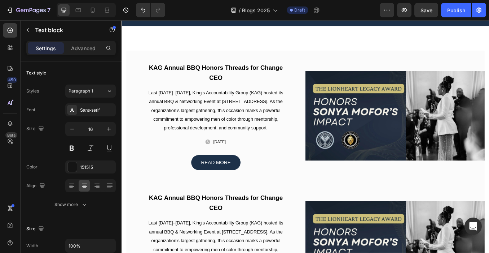
scroll to position [9, 0]
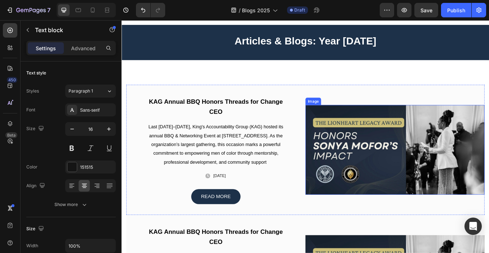
click at [418, 165] on img at bounding box center [443, 173] width 211 height 106
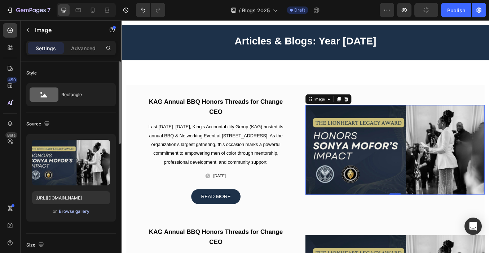
click at [67, 209] on div "Browse gallery" at bounding box center [74, 211] width 31 height 6
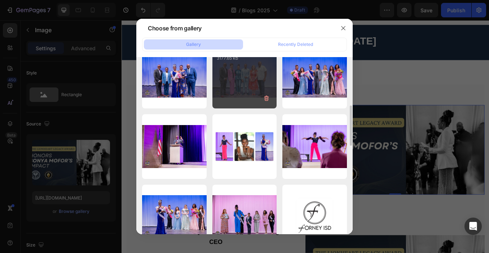
scroll to position [170, 0]
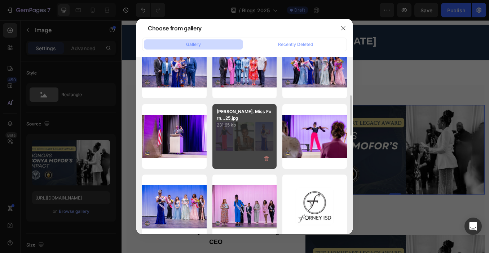
click at [248, 132] on div "Aria Price, Miss Forn...25.jpg 231.65 kb" at bounding box center [245, 136] width 65 height 65
type input "https://cdn.shopify.com/s/files/1/0679/8875/0568/files/gempages_528000257154351…"
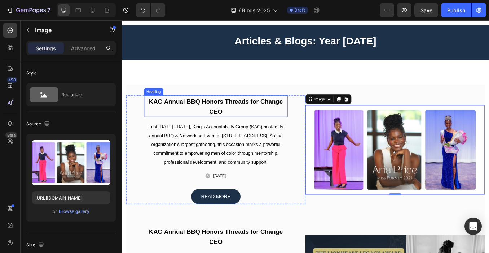
click at [189, 117] on strong "KAG Annual BBQ Honors Threads for Change CEO" at bounding box center [233, 122] width 158 height 20
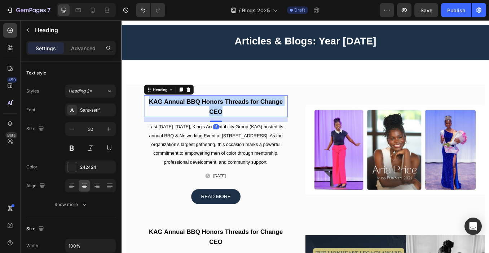
click at [189, 117] on strong "KAG Annual BBQ Honors Threads for Change CEO" at bounding box center [233, 122] width 158 height 20
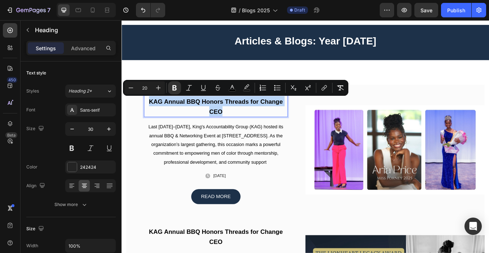
type input "30"
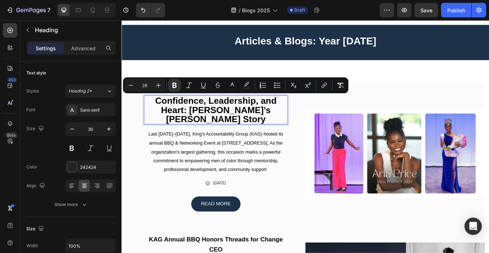
click at [144, 84] on input "29" at bounding box center [145, 85] width 14 height 9
click at [146, 84] on input "29" at bounding box center [145, 85] width 14 height 9
type input "20"
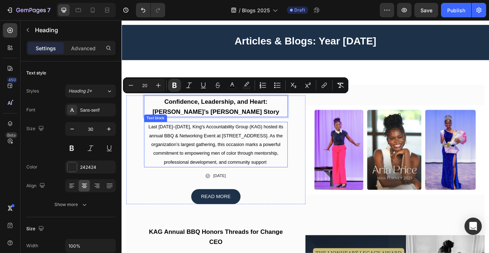
click at [257, 169] on span "Last [DATE]–[DATE], King's Accountability Group (KAG) hosted its annual BBQ & N…" at bounding box center [232, 166] width 159 height 48
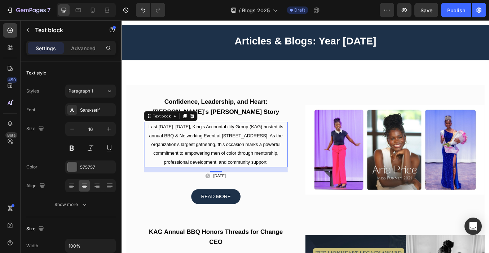
click at [243, 161] on p "Last [DATE]–[DATE], King's Accountability Group (KAG) hosted its annual BBQ & N…" at bounding box center [233, 166] width 168 height 52
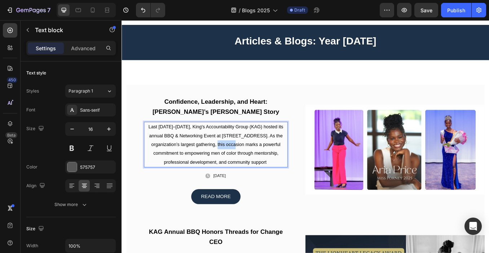
click at [243, 161] on p "Last [DATE]–[DATE], King's Accountability Group (KAG) hosted its annual BBQ & N…" at bounding box center [233, 166] width 168 height 52
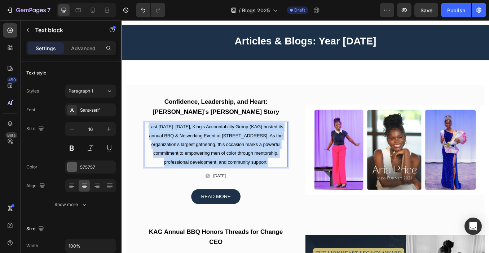
click at [243, 161] on p "Last [DATE]–[DATE], King's Accountability Group (KAG) hosted its annual BBQ & N…" at bounding box center [233, 166] width 168 height 52
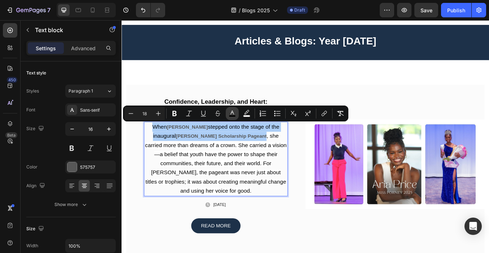
click at [236, 116] on button "color" at bounding box center [232, 113] width 13 height 13
type input "000000"
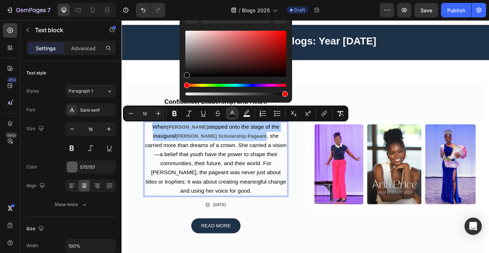
drag, startPoint x: 186, startPoint y: 74, endPoint x: 182, endPoint y: 77, distance: 4.6
click at [182, 77] on div "000000 100 %" at bounding box center [236, 51] width 113 height 92
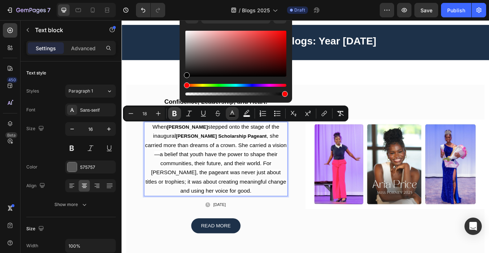
click at [175, 114] on icon "Editor contextual toolbar" at bounding box center [174, 113] width 7 height 7
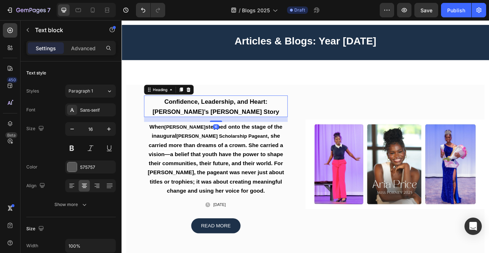
click at [184, 131] on p "⁠⁠⁠⁠⁠⁠⁠ Confidence, Leadership, and Heart: Aria Price’s Miss Forney Story" at bounding box center [233, 121] width 168 height 24
click at [204, 174] on strong ", she carried more than dreams of a crown. She carried a vision—a belief that y…" at bounding box center [232, 189] width 161 height 72
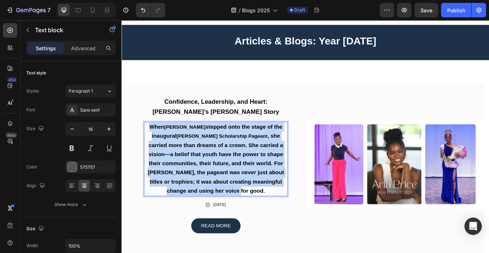
click at [204, 174] on strong ", she carried more than dreams of a crown. She carried a vision—a belief that y…" at bounding box center [232, 189] width 161 height 72
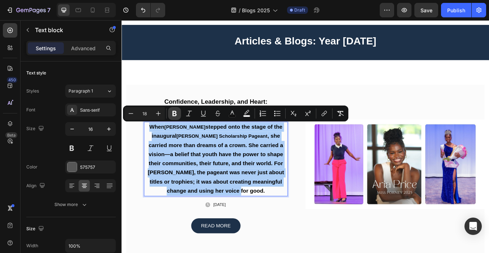
click at [179, 113] on button "Bold" at bounding box center [174, 113] width 13 height 13
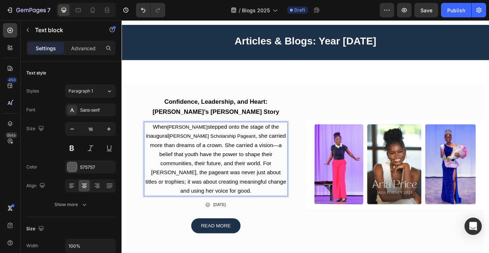
click at [193, 170] on p "When Aria Price stepped onto the stage of the inaugural Miss Forney Scholarship…" at bounding box center [233, 183] width 168 height 86
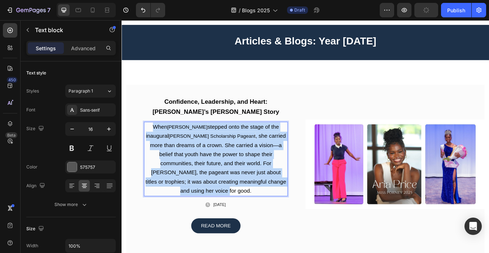
click at [193, 170] on p "When Aria Price stepped onto the stage of the inaugural Miss Forney Scholarship…" at bounding box center [233, 183] width 168 height 86
click at [187, 159] on span "[PERSON_NAME] Scholarship Pageant" at bounding box center [228, 156] width 103 height 6
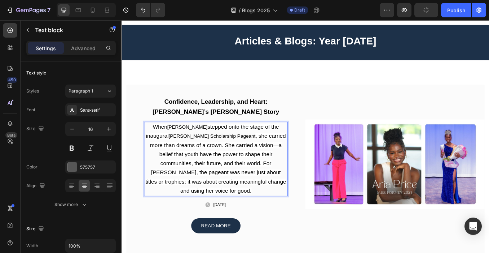
click at [187, 159] on span "[PERSON_NAME] Scholarship Pageant" at bounding box center [228, 156] width 103 height 6
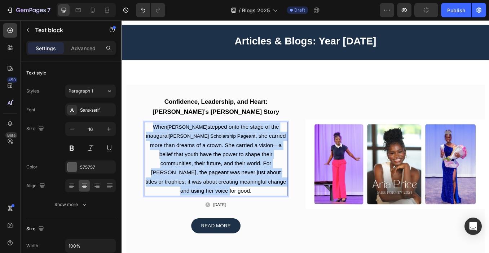
click at [187, 159] on span "[PERSON_NAME] Scholarship Pageant" at bounding box center [228, 156] width 103 height 6
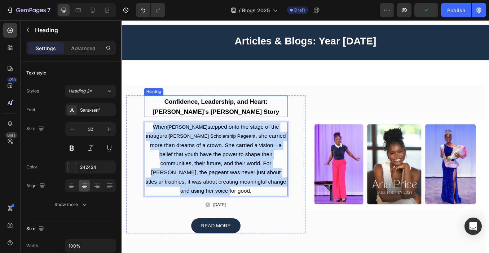
click at [244, 115] on strong "Confidence, Leadership, and Heart: Aria Price’s Miss Forney Story" at bounding box center [232, 122] width 149 height 20
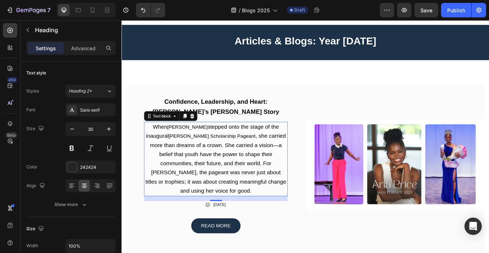
click at [230, 164] on span ", she carried more than dreams of a crown. She carried a vision—a belief that y…" at bounding box center [233, 189] width 166 height 72
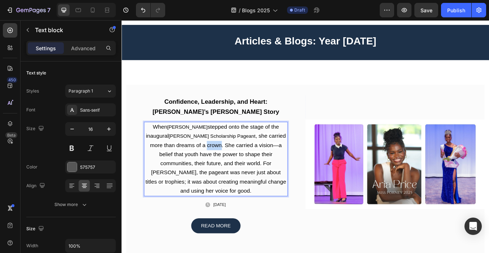
click at [230, 164] on span ", she carried more than dreams of a crown. She carried a vision—a belief that y…" at bounding box center [233, 189] width 166 height 72
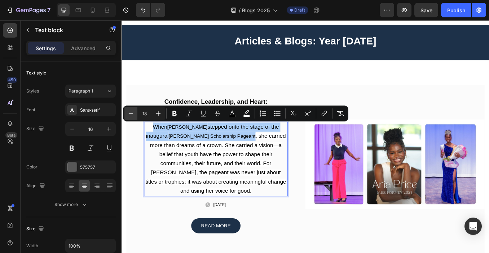
click at [132, 112] on icon "Editor contextual toolbar" at bounding box center [130, 113] width 7 height 7
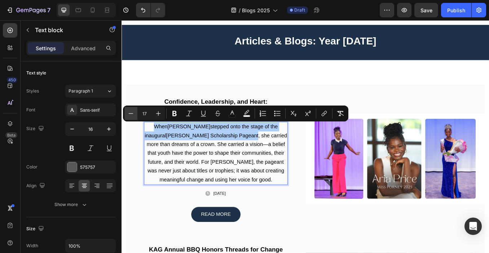
click at [132, 112] on icon "Editor contextual toolbar" at bounding box center [130, 113] width 7 height 7
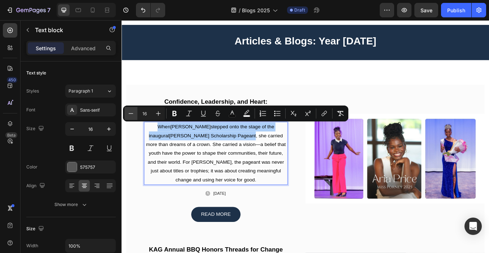
click at [132, 112] on icon "Editor contextual toolbar" at bounding box center [130, 113] width 7 height 7
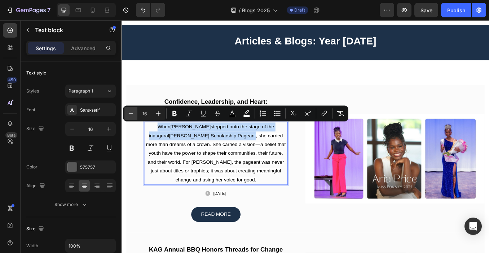
type input "15"
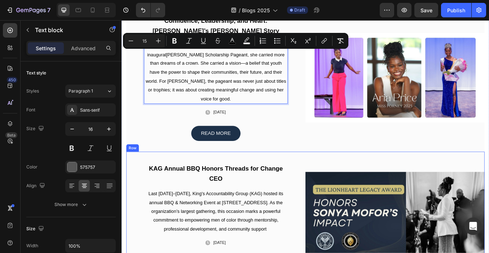
scroll to position [96, 0]
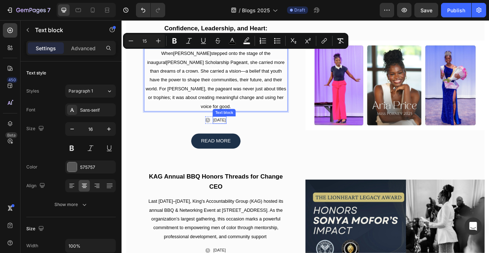
click at [233, 134] on p "[DATE]" at bounding box center [237, 137] width 15 height 7
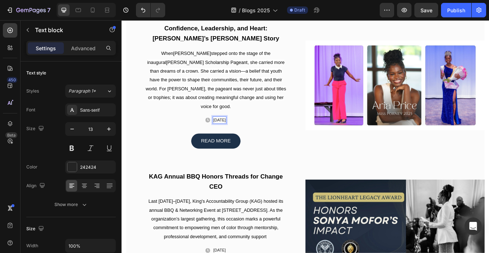
click at [234, 134] on p "[DATE]" at bounding box center [237, 137] width 15 height 7
drag, startPoint x: 234, startPoint y: 128, endPoint x: 222, endPoint y: 127, distance: 12.0
click at [230, 134] on p "[DATE]" at bounding box center [237, 137] width 15 height 7
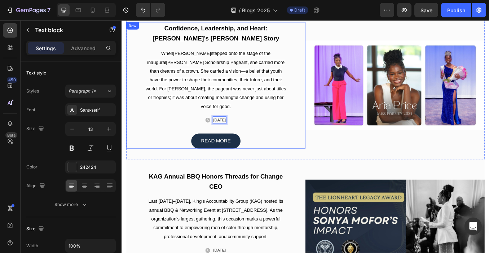
scroll to position [44, 0]
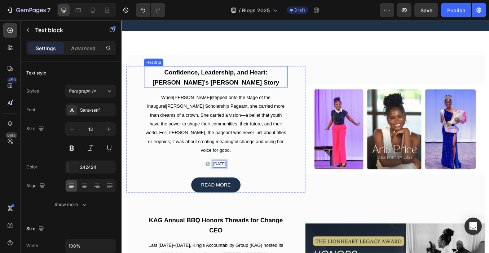
click at [210, 86] on p "⁠⁠⁠⁠⁠⁠⁠ Confidence, Leadership, and Heart: Aria Price’s Miss Forney Story" at bounding box center [233, 87] width 168 height 24
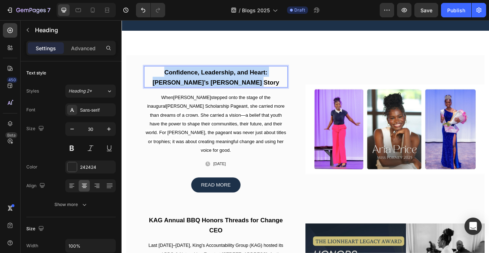
click at [210, 86] on p "Confidence, Leadership, and Heart: Aria Price’s Miss Forney Story" at bounding box center [233, 87] width 168 height 24
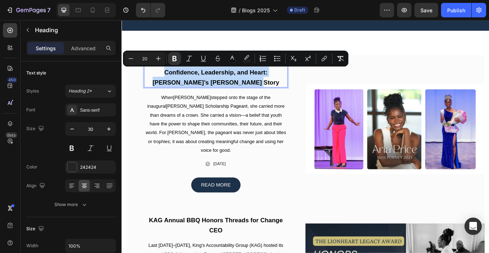
click at [237, 84] on strong "Confidence, Leadership, and Heart: Aria Price’s Miss Forney Story" at bounding box center [232, 87] width 149 height 20
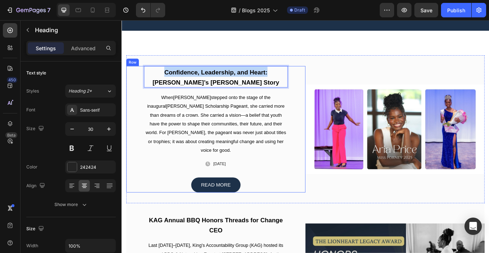
drag, startPoint x: 271, startPoint y: 82, endPoint x: 138, endPoint y: 83, distance: 133.2
click at [138, 83] on div "Confidence, Leadership, and Heart: Aria Price’s Miss Forney Story Heading 16 Wh…" at bounding box center [232, 148] width 211 height 149
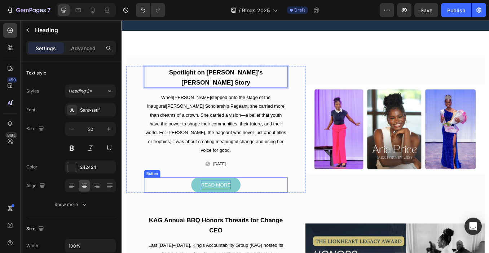
click at [235, 209] on div "READ MORE" at bounding box center [232, 214] width 35 height 10
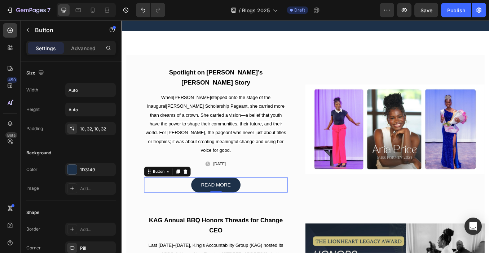
click at [165, 205] on div "READ MORE Button 0" at bounding box center [232, 214] width 169 height 18
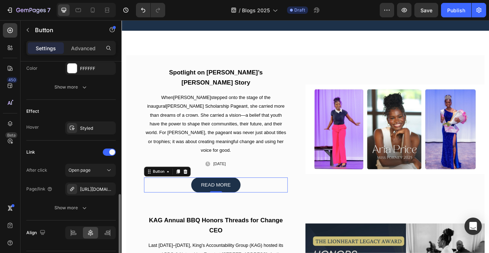
scroll to position [352, 0]
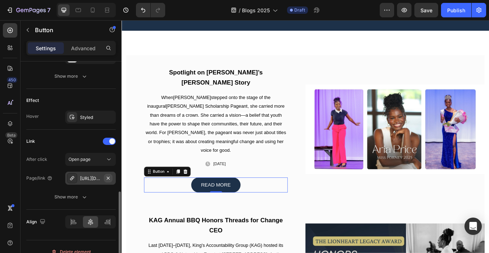
click at [107, 178] on icon "button" at bounding box center [108, 178] width 6 height 6
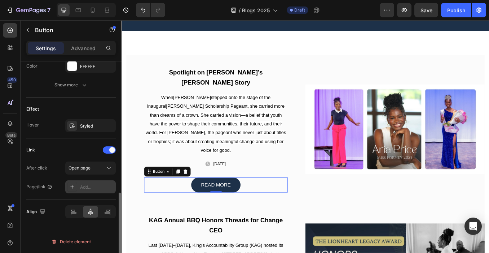
scroll to position [343, 0]
click at [90, 188] on div "Add..." at bounding box center [97, 187] width 34 height 6
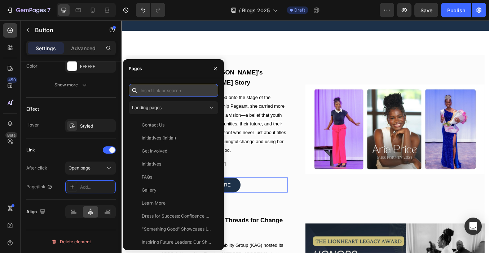
click at [163, 92] on input "text" at bounding box center [174, 90] width 90 height 13
paste input "https://threadsforchange.org/pages/spotlight-on-aria-price-miss-forney-2025"
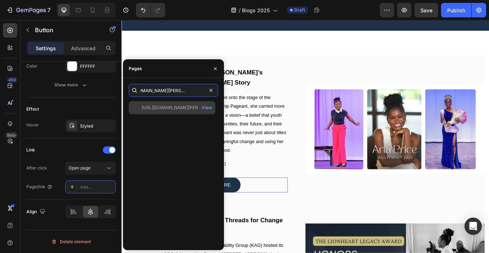
type input "https://threadsforchange.org/pages/spotlight-on-aria-price-miss-forney-2025"
click at [189, 106] on div "https://threadsforchange.org/pages/spotlight-on-aria-price-miss-forney-2025" at bounding box center [176, 107] width 69 height 6
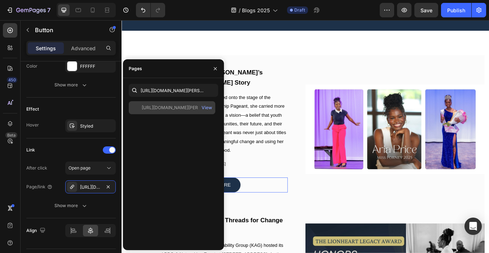
click at [175, 104] on div "https://threadsforchange.org/pages/spotlight-on-aria-price-miss-forney-2025" at bounding box center [176, 107] width 69 height 6
click at [215, 66] on icon "button" at bounding box center [216, 69] width 6 height 6
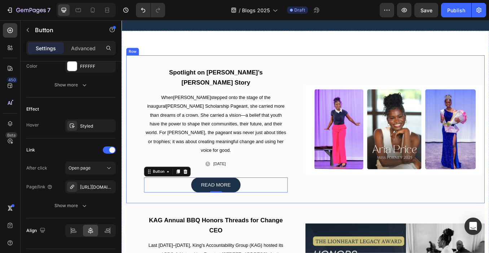
click at [331, 70] on div "⁠⁠⁠⁠⁠⁠⁠ Spotlight on Aria Price’s Miss Forney Story Heading When Aria Price ste…" at bounding box center [338, 148] width 422 height 174
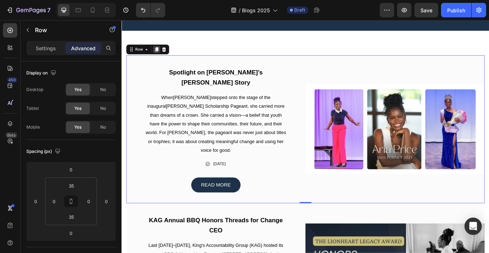
click at [161, 53] on icon at bounding box center [163, 54] width 4 height 5
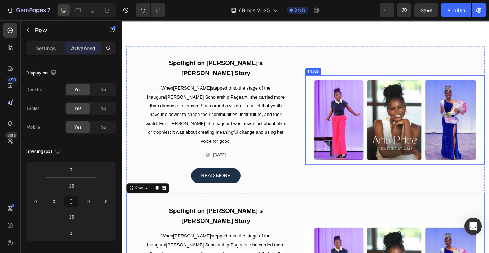
scroll to position [59, 0]
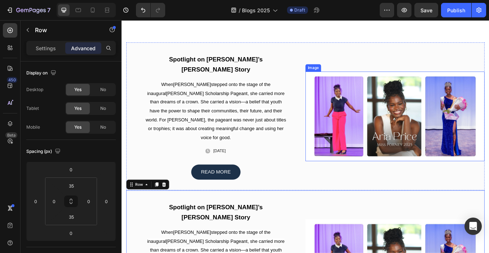
click at [371, 109] on img at bounding box center [443, 133] width 211 height 106
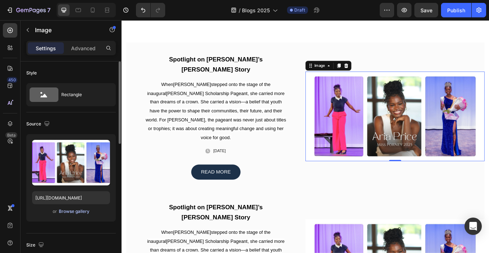
click at [69, 208] on div "Browse gallery" at bounding box center [74, 211] width 31 height 6
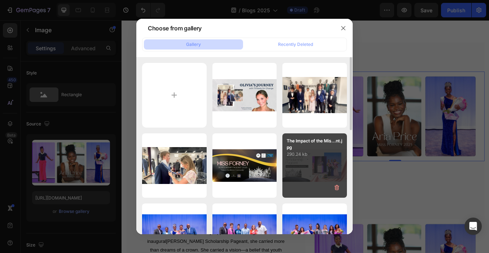
click at [305, 157] on p "290.24 kb" at bounding box center [315, 154] width 56 height 7
type input "https://cdn.shopify.com/s/files/1/0679/8875/0568/files/gempages_528000257154351…"
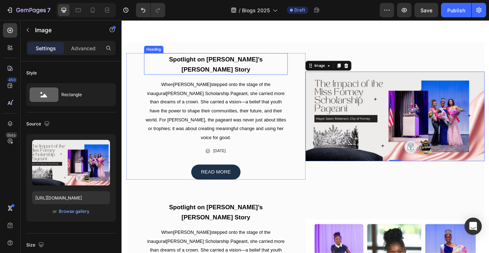
click at [178, 65] on strong "Spotlight on [PERSON_NAME]’s [PERSON_NAME] Story" at bounding box center [233, 72] width 110 height 20
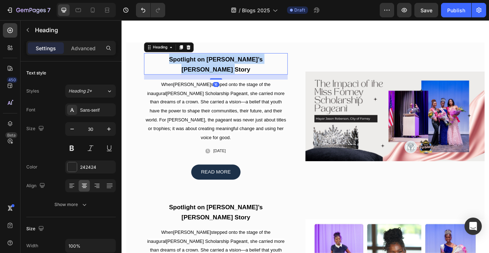
click at [178, 65] on strong "Spotlight on [PERSON_NAME]’s [PERSON_NAME] Story" at bounding box center [233, 72] width 110 height 20
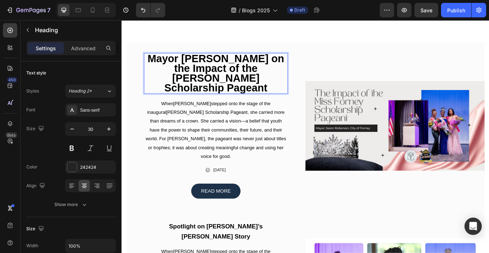
scroll to position [0, 0]
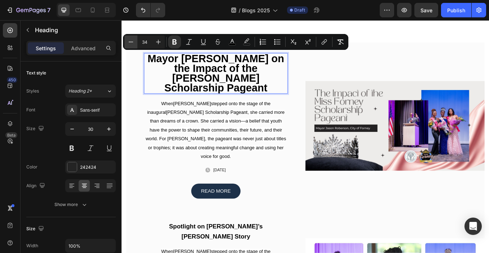
click at [129, 40] on icon "Editor contextual toolbar" at bounding box center [130, 41] width 7 height 7
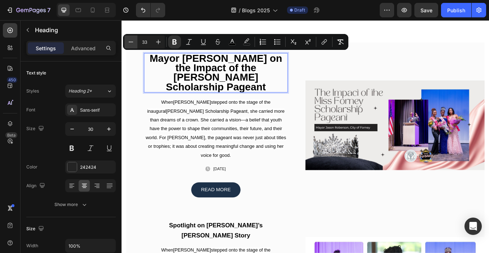
click at [129, 40] on icon "Editor contextual toolbar" at bounding box center [130, 41] width 7 height 7
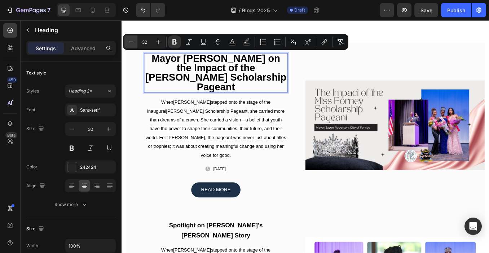
click at [129, 40] on icon "Editor contextual toolbar" at bounding box center [130, 41] width 7 height 7
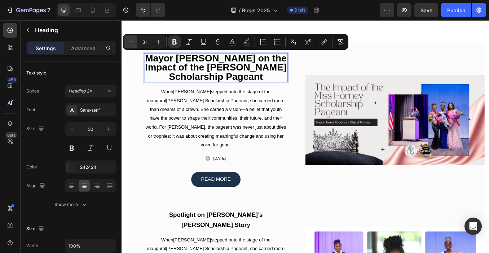
scroll to position [0, 0]
click at [129, 40] on icon "Editor contextual toolbar" at bounding box center [130, 41] width 7 height 7
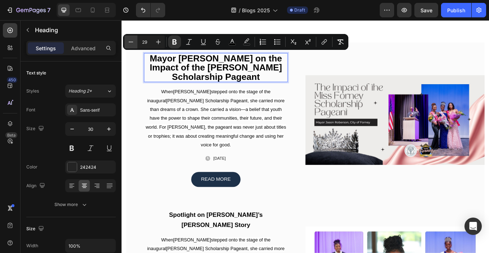
click at [129, 40] on icon "Editor contextual toolbar" at bounding box center [130, 41] width 7 height 7
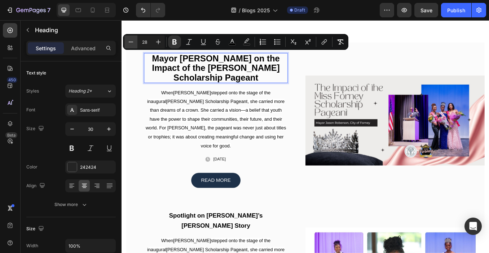
click at [129, 40] on icon "Editor contextual toolbar" at bounding box center [130, 41] width 7 height 7
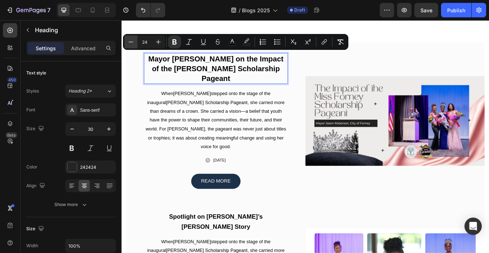
click at [129, 40] on icon "Editor contextual toolbar" at bounding box center [130, 41] width 7 height 7
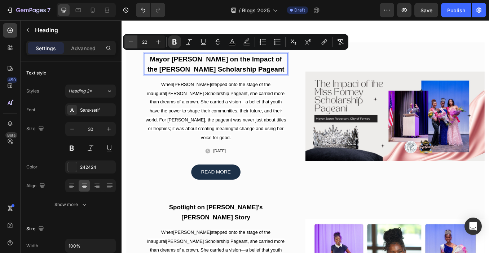
click at [129, 40] on icon "Editor contextual toolbar" at bounding box center [130, 41] width 7 height 7
type input "20"
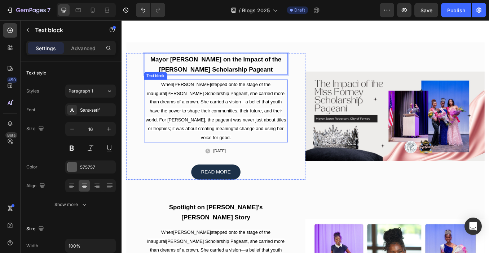
click at [202, 103] on p "When Aria Price stepped onto the stage of the inaugural Miss Forney Scholarship…" at bounding box center [233, 127] width 168 height 73
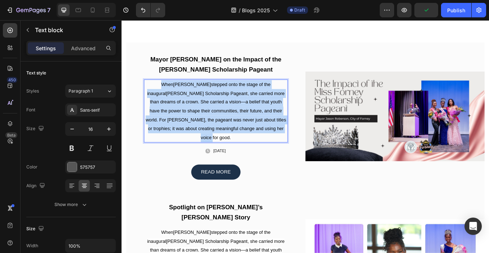
click at [200, 127] on span ", she carried more than dreams of a crown. She carried a vision—a belief that y…" at bounding box center [233, 132] width 166 height 58
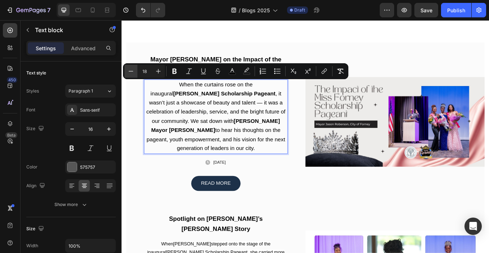
click at [127, 71] on icon "Editor contextual toolbar" at bounding box center [130, 70] width 7 height 7
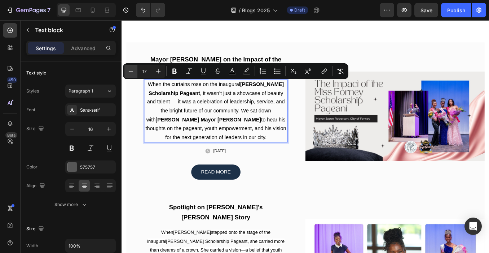
click at [127, 71] on icon "Editor contextual toolbar" at bounding box center [130, 70] width 7 height 7
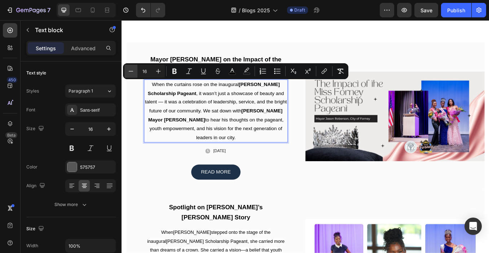
click at [127, 71] on icon "Editor contextual toolbar" at bounding box center [130, 70] width 7 height 7
type input "15"
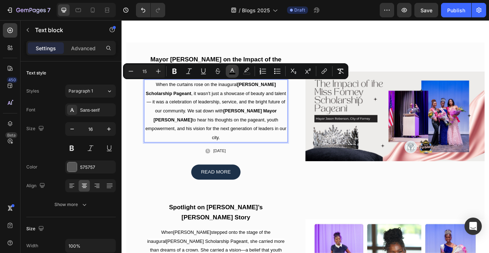
click at [234, 74] on rect "Editor contextual toolbar" at bounding box center [232, 74] width 7 height 2
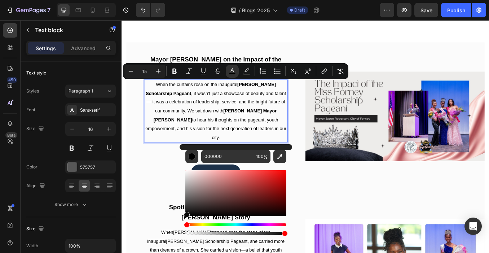
drag, startPoint x: 187, startPoint y: 214, endPoint x: 180, endPoint y: 215, distance: 6.9
click at [180, 215] on div "000000 100 %" at bounding box center [236, 190] width 113 height 92
type input "050505"
click at [176, 66] on button "Bold" at bounding box center [174, 71] width 13 height 13
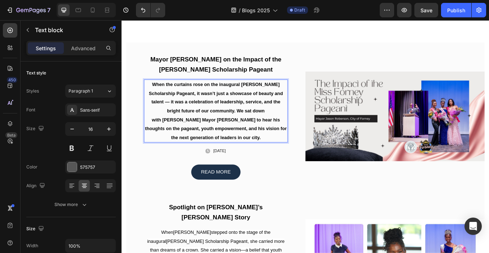
click at [193, 114] on strong "When the curtains rose on the inaugural [PERSON_NAME] Scholarship Pageant, it w…" at bounding box center [232, 126] width 167 height 69
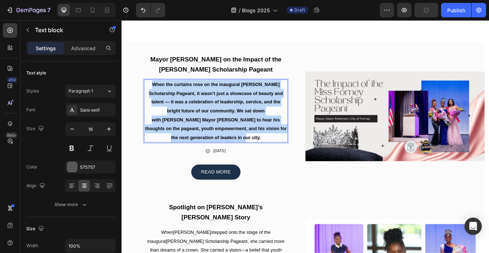
click at [193, 114] on strong "When the curtains rose on the inaugural [PERSON_NAME] Scholarship Pageant, it w…" at bounding box center [232, 126] width 167 height 69
click at [236, 99] on strong "When the curtains rose on the inaugural [PERSON_NAME] Scholarship Pageant, it w…" at bounding box center [232, 126] width 167 height 69
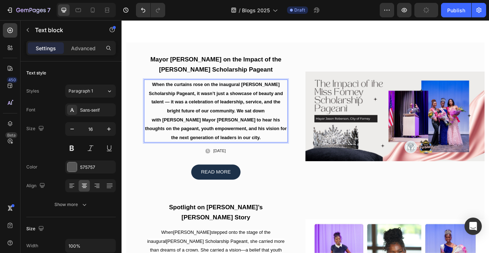
click at [247, 108] on strong "When the curtains rose on the inaugural [PERSON_NAME] Scholarship Pageant, it w…" at bounding box center [232, 126] width 167 height 69
click at [238, 117] on strong "When the curtains rose on the inaugural [PERSON_NAME] Scholarship Pageant, it w…" at bounding box center [232, 126] width 167 height 69
drag, startPoint x: 251, startPoint y: 157, endPoint x: 221, endPoint y: 153, distance: 30.9
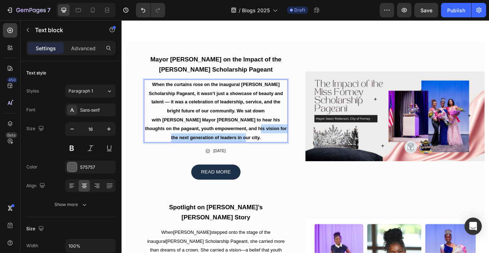
click at [221, 153] on p "When the curtains rose on the inaugural [PERSON_NAME] Scholarship Pageant, it w…" at bounding box center [233, 127] width 168 height 73
click at [224, 129] on strong "When the curtains rose on the inaugural [PERSON_NAME] Scholarship Pageant, it w…" at bounding box center [232, 126] width 167 height 69
click at [212, 73] on p "⁠⁠⁠⁠⁠⁠⁠ Mayor Jason Roberson on the Impact of the Miss Forney Scholarship Pagea…" at bounding box center [233, 72] width 168 height 24
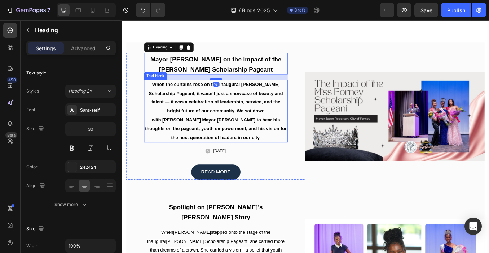
click at [232, 123] on p "When the curtains rose on the inaugural [PERSON_NAME] Scholarship Pageant, it w…" at bounding box center [233, 127] width 168 height 73
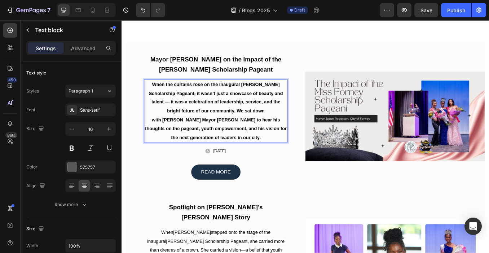
click at [232, 123] on p "When the curtains rose on the inaugural [PERSON_NAME] Scholarship Pageant, it w…" at bounding box center [233, 127] width 168 height 73
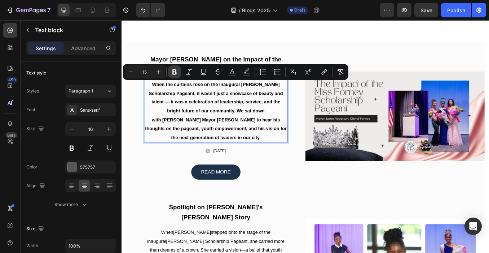
click at [174, 72] on icon "Editor contextual toolbar" at bounding box center [174, 71] width 7 height 7
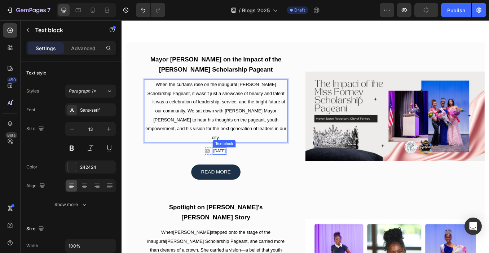
click at [239, 170] on p "[DATE]" at bounding box center [237, 173] width 15 height 7
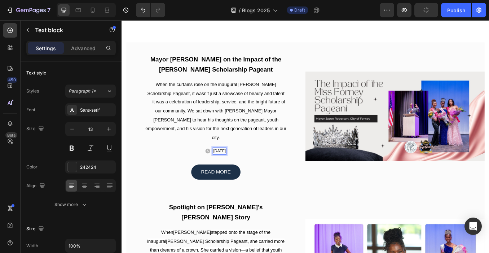
click at [238, 170] on p "[DATE]" at bounding box center [237, 173] width 15 height 7
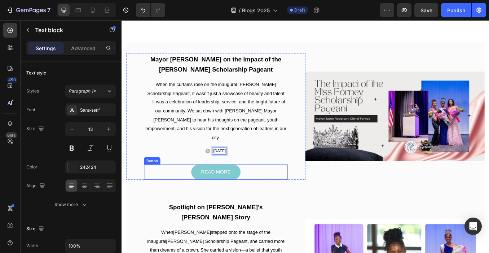
click at [220, 197] on link "READ MORE" at bounding box center [233, 199] width 58 height 18
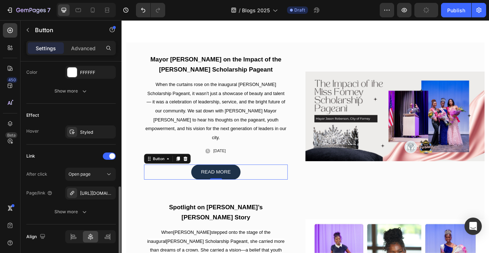
scroll to position [343, 0]
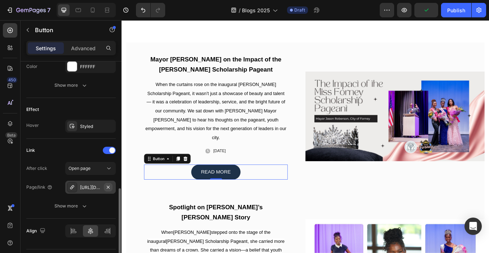
click at [108, 186] on icon "button" at bounding box center [108, 186] width 3 height 3
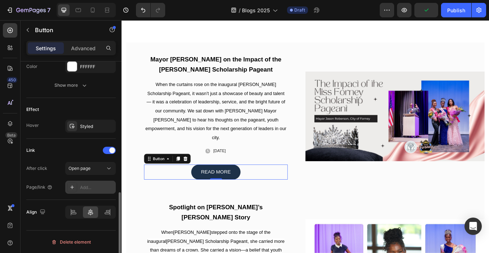
click at [92, 188] on div "Add..." at bounding box center [97, 187] width 34 height 6
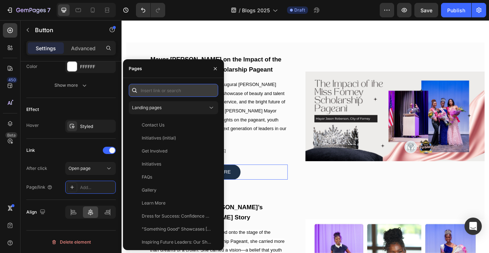
click at [157, 89] on input "text" at bounding box center [174, 90] width 90 height 13
paste input "https://threadsforchange.org/pages/mayor-jason-roberson-on-the-impact-of-the-mi…"
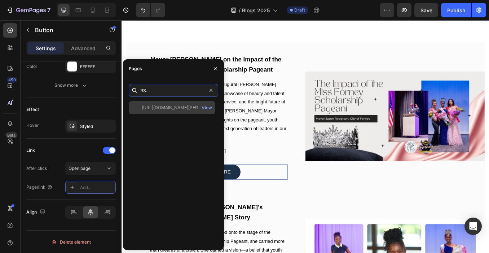
type input "https://threadsforchange.org/pages/mayor-jason-roberson-on-the-impact-of-the-mi…"
click at [165, 109] on div "https://threadsforchange.org/pages/mayor-jason-roberson-on-the-impact-of-the-mi…" at bounding box center [176, 107] width 69 height 6
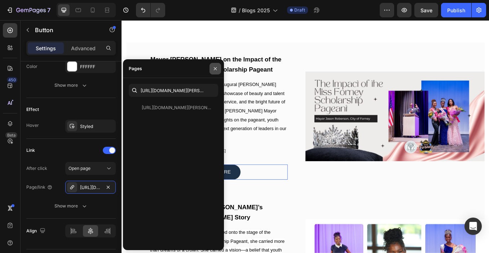
click at [213, 68] on icon "button" at bounding box center [216, 69] width 6 height 6
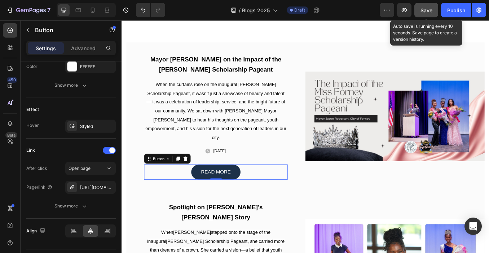
click at [432, 7] on span "Save" at bounding box center [427, 10] width 12 height 6
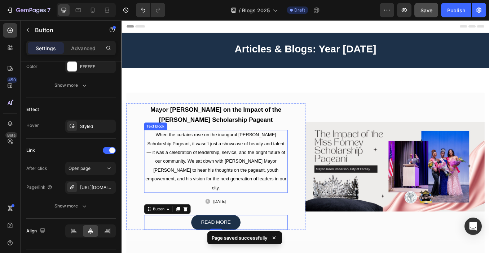
scroll to position [9, 0]
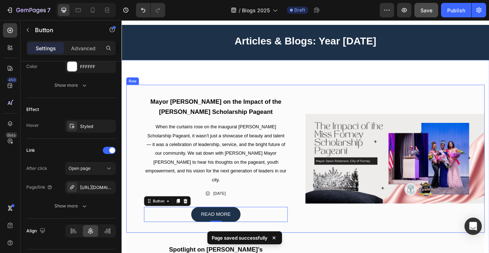
click at [336, 102] on div "⁠⁠⁠⁠⁠⁠⁠ Mayor Jason Roberson on the Impact of the Miss Forney Scholarship Pagea…" at bounding box center [338, 183] width 422 height 174
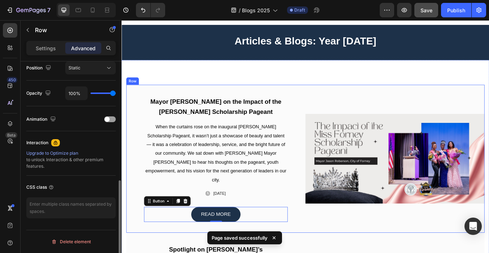
scroll to position [0, 0]
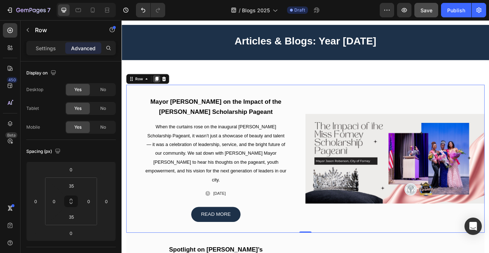
click at [162, 90] on icon at bounding box center [163, 89] width 4 height 5
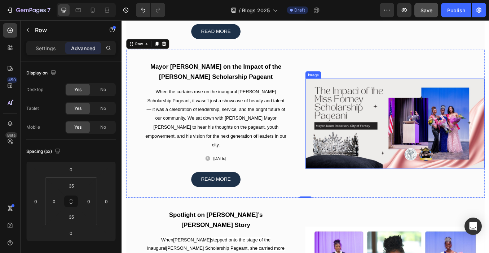
scroll to position [51, 0]
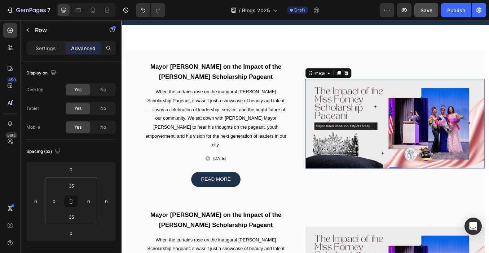
click at [411, 120] on img at bounding box center [443, 142] width 211 height 106
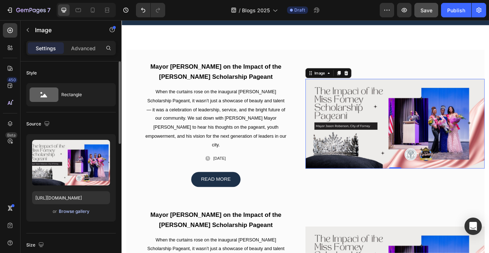
click at [83, 211] on div "Browse gallery" at bounding box center [74, 211] width 31 height 6
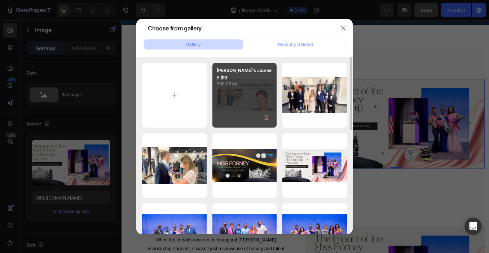
click at [234, 80] on p "205.02 kb" at bounding box center [245, 83] width 56 height 7
type input "https://cdn.shopify.com/s/files/1/0679/8875/0568/files/gempages_528000257154351…"
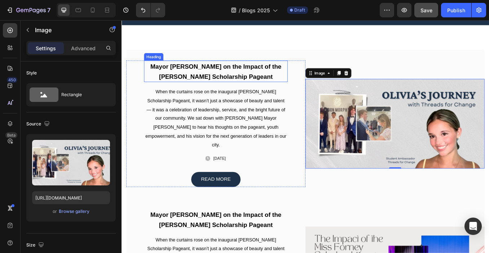
click at [198, 90] on strong "Mayor [PERSON_NAME] on the Impact of the [PERSON_NAME] Scholarship Pageant" at bounding box center [233, 81] width 154 height 20
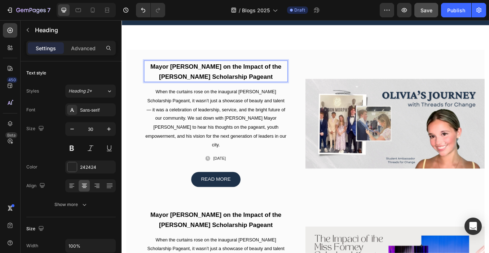
click at [198, 90] on strong "Mayor [PERSON_NAME] on the Impact of the [PERSON_NAME] Scholarship Pageant" at bounding box center [233, 81] width 154 height 20
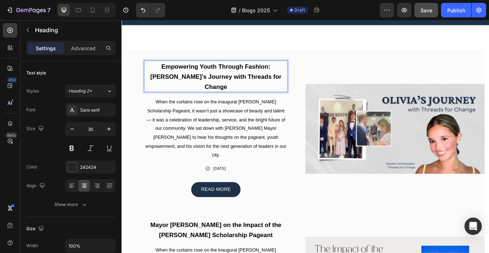
click at [200, 80] on p "Empowering Youth Through Fashion: [PERSON_NAME]’s Journey with Threads for Chan…" at bounding box center [233, 86] width 168 height 36
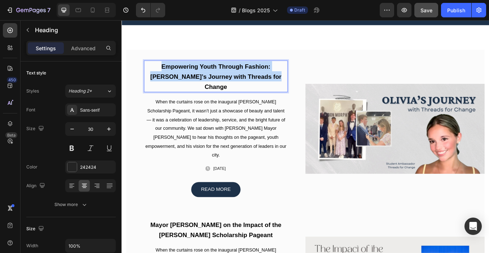
click at [200, 80] on p "Empowering Youth Through Fashion: [PERSON_NAME]’s Journey with Threads for Chan…" at bounding box center [233, 86] width 168 height 36
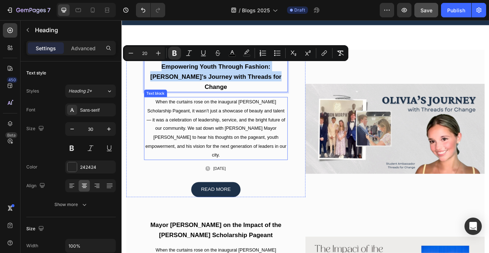
click at [206, 111] on p "When the curtains rose on the inaugural [PERSON_NAME] Scholarship Pageant, it w…" at bounding box center [233, 147] width 168 height 73
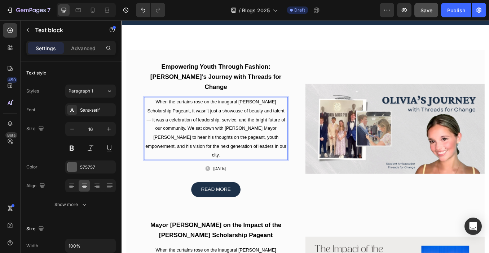
click at [205, 143] on p "When the curtains rose on the inaugural [PERSON_NAME] Scholarship Pageant, it w…" at bounding box center [233, 147] width 168 height 73
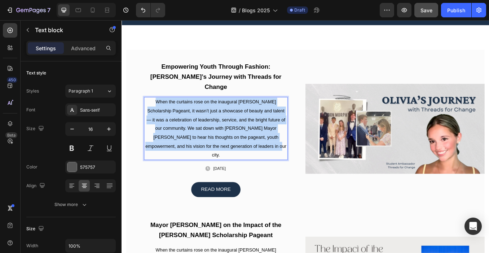
click at [205, 143] on p "When the curtains rose on the inaugural [PERSON_NAME] Scholarship Pageant, it w…" at bounding box center [233, 147] width 168 height 73
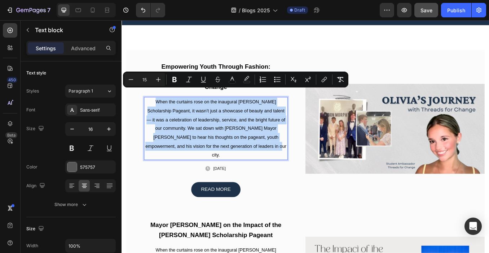
type input "18"
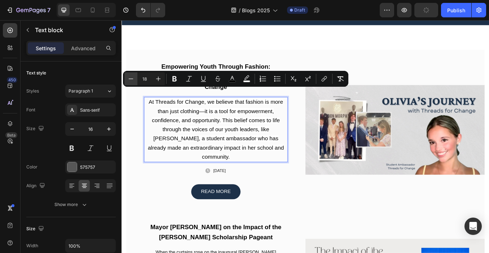
click at [131, 79] on icon "Editor contextual toolbar" at bounding box center [130, 78] width 7 height 7
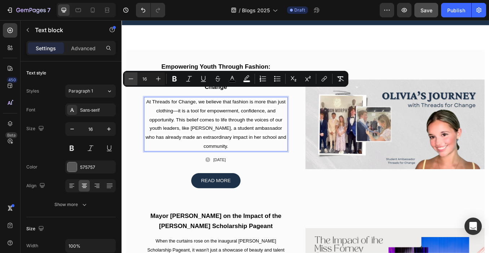
click at [131, 79] on icon "Editor contextual toolbar" at bounding box center [130, 78] width 7 height 7
type input "15"
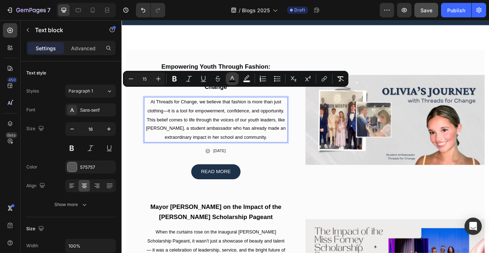
click at [235, 78] on icon "Editor contextual toolbar" at bounding box center [232, 78] width 7 height 7
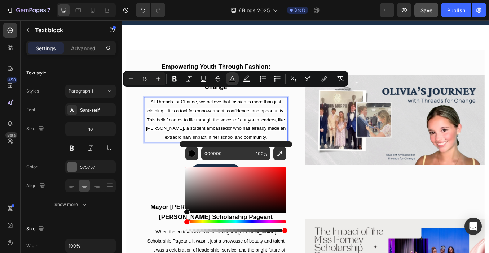
drag, startPoint x: 187, startPoint y: 209, endPoint x: 184, endPoint y: 210, distance: 3.8
click at [184, 210] on div "000000 100 %" at bounding box center [236, 187] width 113 height 92
type input "0F0F0F"
click at [165, 132] on p "At Threads for Change, we believe that fashion is more than just clothing—it is…" at bounding box center [233, 137] width 168 height 52
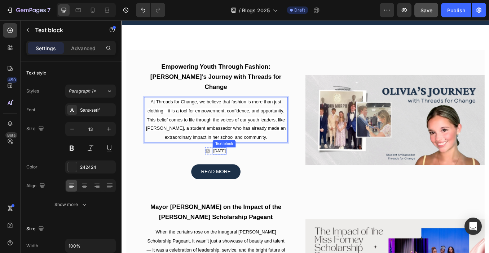
click at [230, 170] on p "August 12, 2025" at bounding box center [237, 173] width 15 height 7
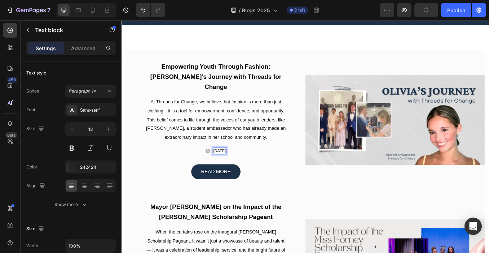
click at [239, 170] on p "August 12, 2025" at bounding box center [237, 173] width 15 height 7
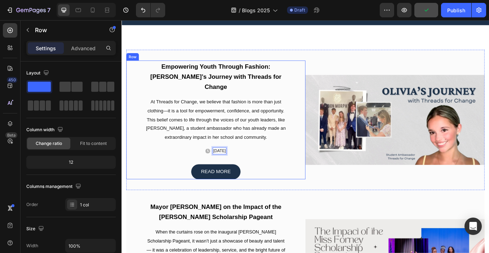
click at [177, 172] on div "⁠⁠⁠⁠⁠⁠⁠ Empowering Youth Through Fashion: Olivia’s Journey with Threads for Cha…" at bounding box center [232, 137] width 169 height 140
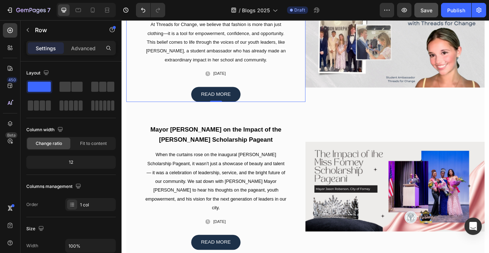
scroll to position [158, 0]
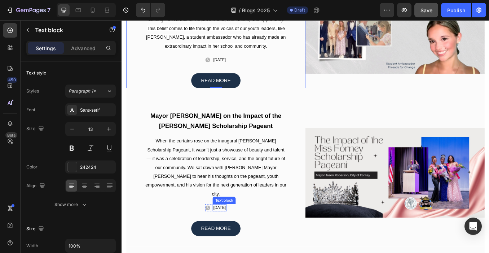
click at [234, 237] on p "August 12, 2025" at bounding box center [237, 240] width 15 height 7
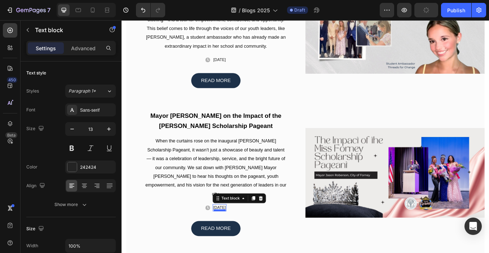
click at [239, 243] on div at bounding box center [237, 244] width 14 height 2
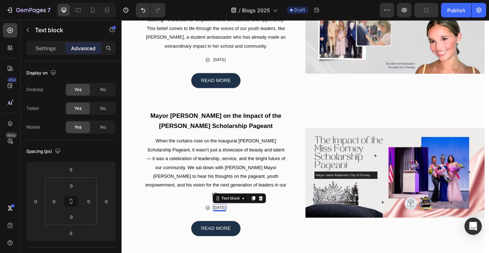
click at [240, 237] on p "August 12, 2025" at bounding box center [237, 240] width 15 height 7
click at [238, 237] on p "August 12, 2025" at bounding box center [237, 240] width 15 height 7
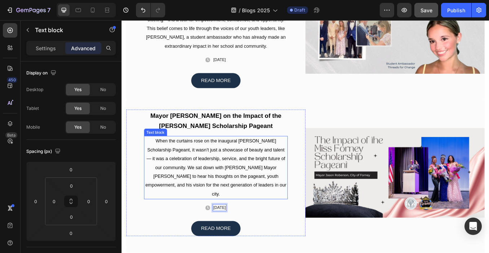
click at [257, 169] on p "When the curtains rose on the inaugural [PERSON_NAME] Scholarship Pageant, it w…" at bounding box center [233, 193] width 168 height 73
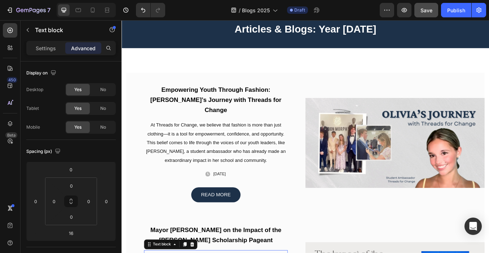
scroll to position [18, 0]
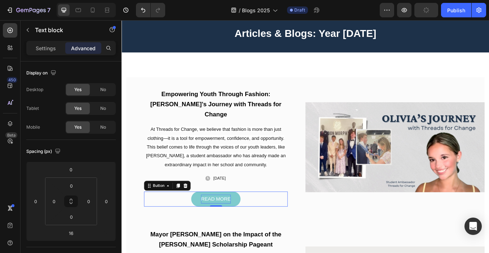
click at [219, 225] on div "READ MORE" at bounding box center [232, 230] width 35 height 10
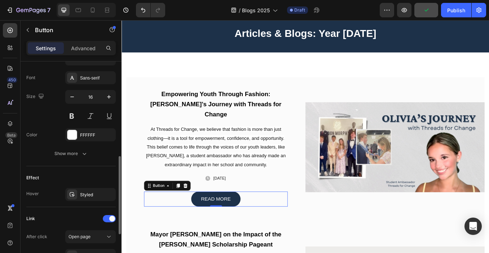
scroll to position [340, 0]
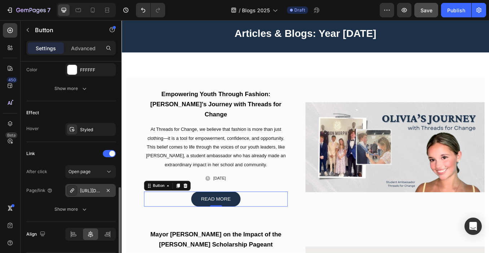
click at [91, 190] on div "https://threadsforchange.org/mayor-jason-roberson-on-the-impact-of-the-miss-for…" at bounding box center [90, 190] width 21 height 6
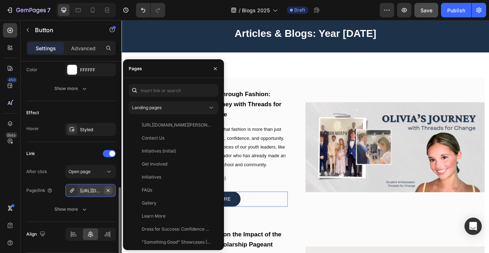
click at [107, 189] on icon "button" at bounding box center [108, 189] width 3 height 3
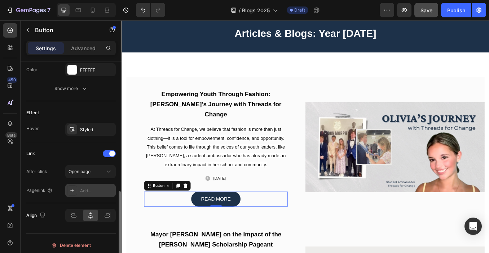
click at [91, 190] on div "Add..." at bounding box center [97, 190] width 34 height 6
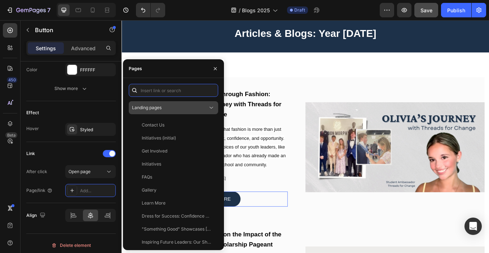
paste input "https://threadsforchange.org/pages/empowering-youth-through-fashion-olivias-jou…"
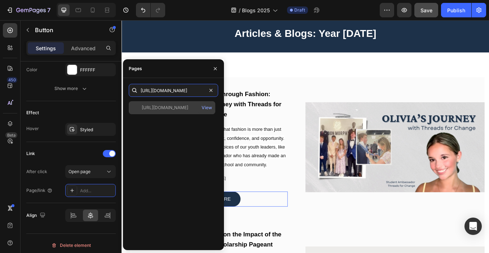
type input "https://threadsforchange.org/pages/empowering-youth-through-fashion-olivias-jou…"
click at [170, 109] on div "https://threadsforchange.org/pages/empowering-youth-through-fashion-olivias-jou…" at bounding box center [165, 107] width 47 height 6
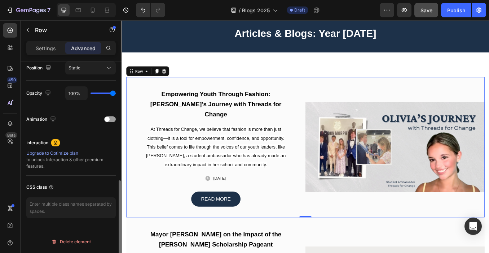
scroll to position [0, 0]
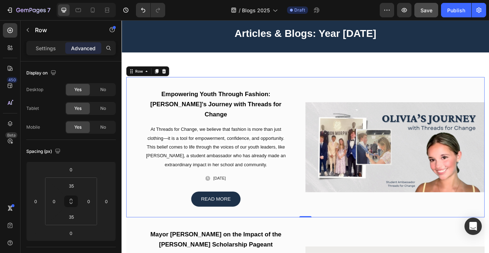
click at [309, 90] on div "⁠⁠⁠⁠⁠⁠⁠ Empowering Youth Through Fashion: Olivia’s Journey with Threads for Cha…" at bounding box center [338, 169] width 422 height 165
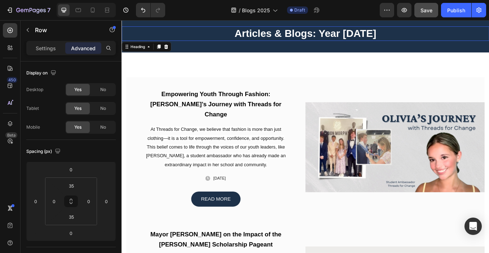
click at [390, 31] on h2 "Articles & Blogs: Year 2024" at bounding box center [338, 35] width 433 height 17
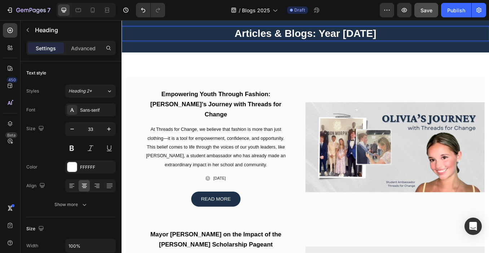
click at [401, 34] on h2 "Articles & Blogs: Year 2024" at bounding box center [338, 35] width 433 height 17
click at [417, 34] on p "Articles & Blogs: Year 2024" at bounding box center [338, 36] width 432 height 16
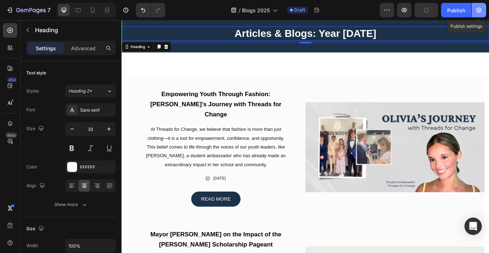
click at [483, 7] on button "button" at bounding box center [479, 10] width 14 height 14
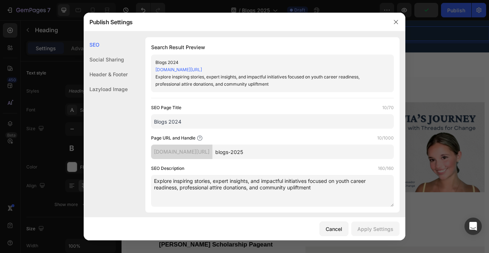
click at [201, 123] on input "Blogs 2024" at bounding box center [272, 121] width 243 height 14
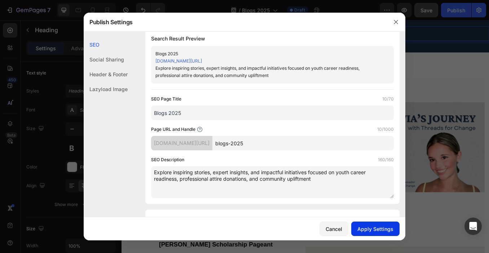
scroll to position [23, 0]
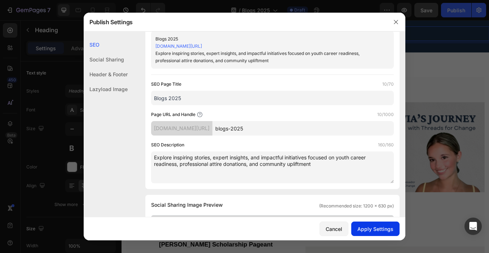
type input "Blogs 2025"
click at [379, 230] on div "Apply Settings" at bounding box center [376, 229] width 36 height 8
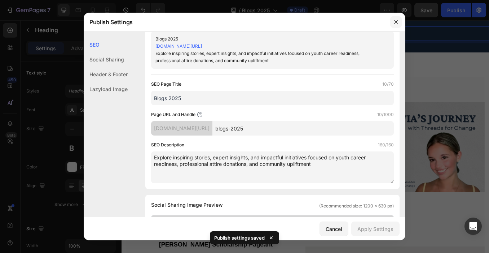
click at [396, 20] on icon "button" at bounding box center [396, 22] width 6 height 6
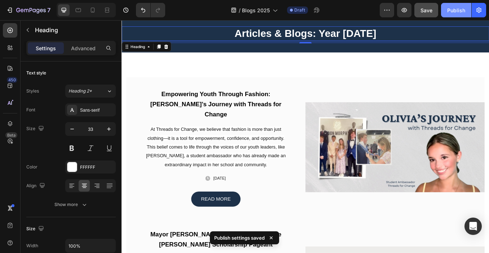
click at [453, 10] on div "Publish" at bounding box center [457, 10] width 18 height 8
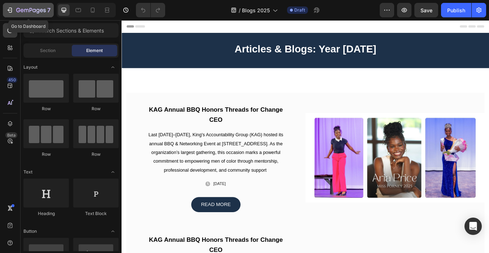
click at [7, 10] on icon "button" at bounding box center [9, 9] width 7 height 7
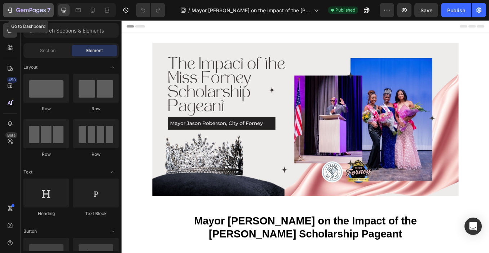
drag, startPoint x: 22, startPoint y: 14, endPoint x: 27, endPoint y: 8, distance: 8.4
click at [22, 14] on div "7" at bounding box center [33, 10] width 34 height 9
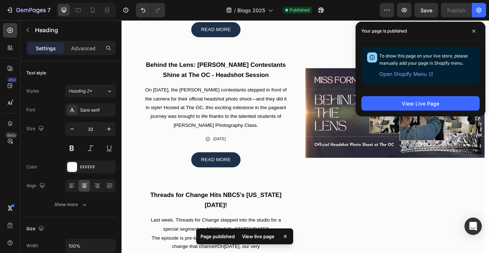
scroll to position [1464, 0]
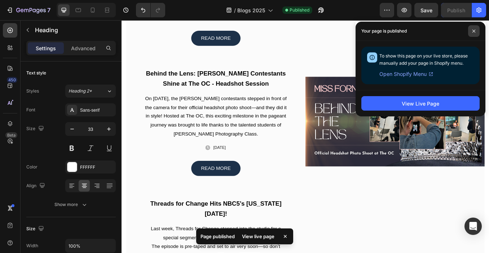
click at [473, 31] on icon at bounding box center [474, 31] width 4 height 4
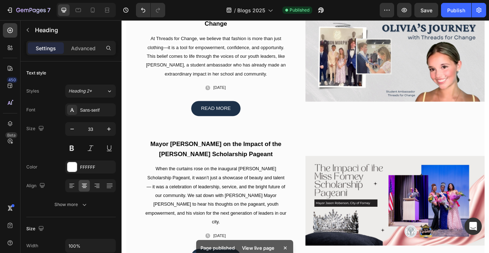
scroll to position [0, 0]
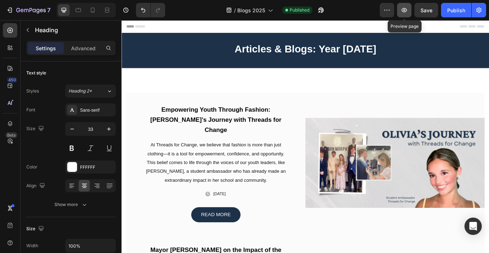
click at [404, 9] on icon "button" at bounding box center [404, 10] width 5 height 4
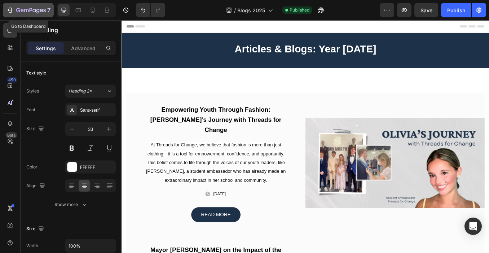
click at [9, 9] on icon "button" at bounding box center [9, 9] width 7 height 7
